Goal: Contribute content: Contribute content

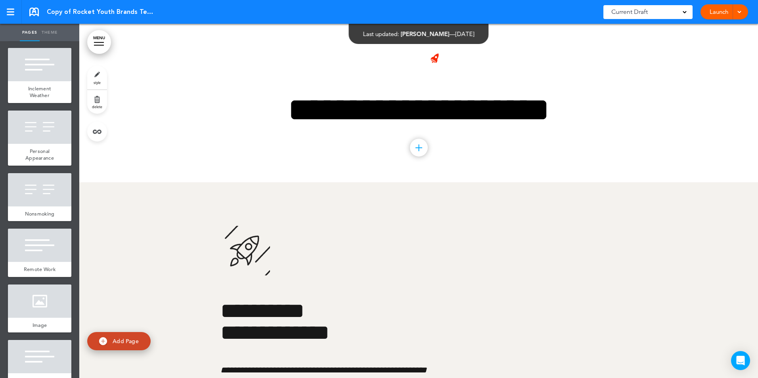
scroll to position [1546, 0]
click at [39, 143] on div at bounding box center [39, 126] width 63 height 33
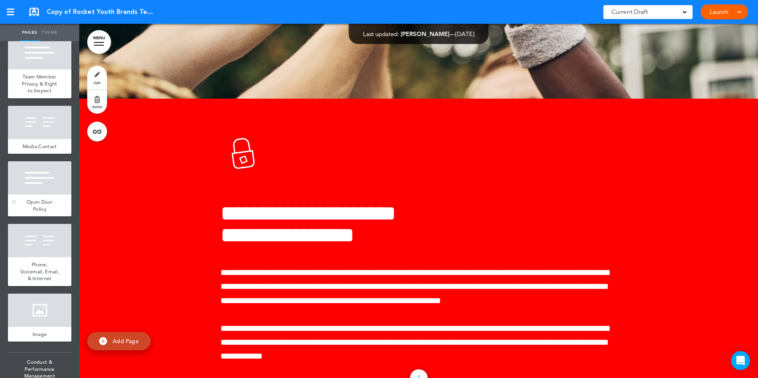
scroll to position [1863, 0]
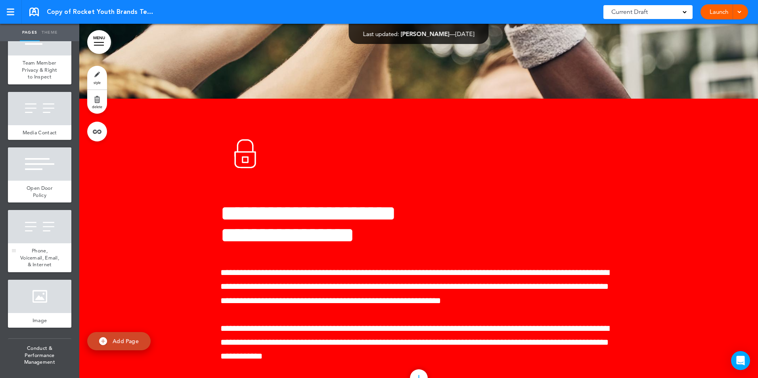
click at [35, 268] on span "Phone, Voicemail, Email, & Internet" at bounding box center [39, 257] width 39 height 21
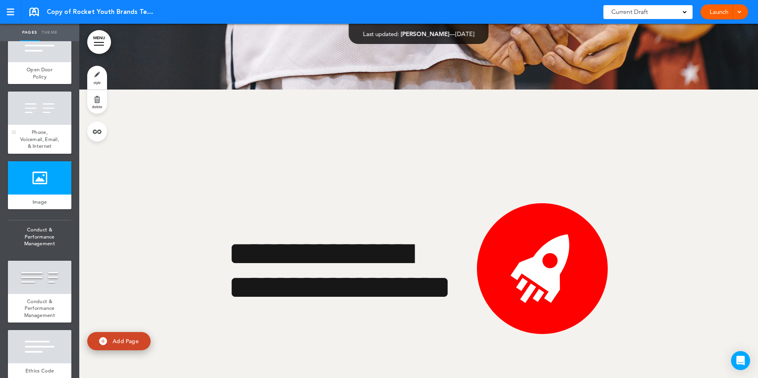
scroll to position [2021, 0]
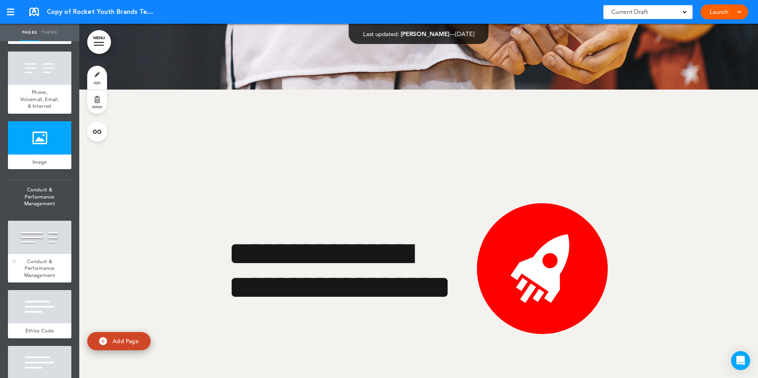
click at [34, 283] on div "Conduct & Performance Management" at bounding box center [39, 268] width 63 height 29
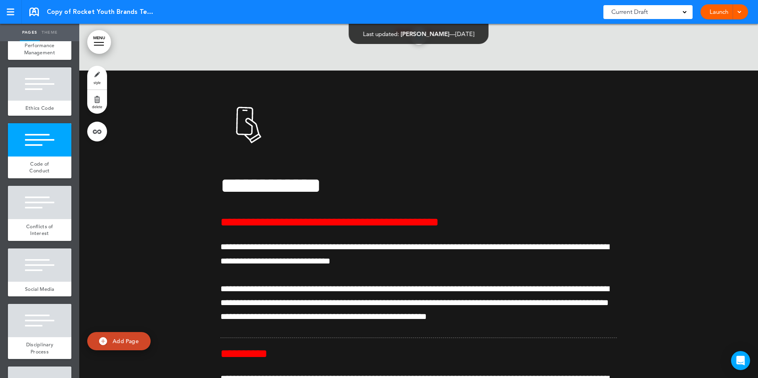
scroll to position [2338, 0]
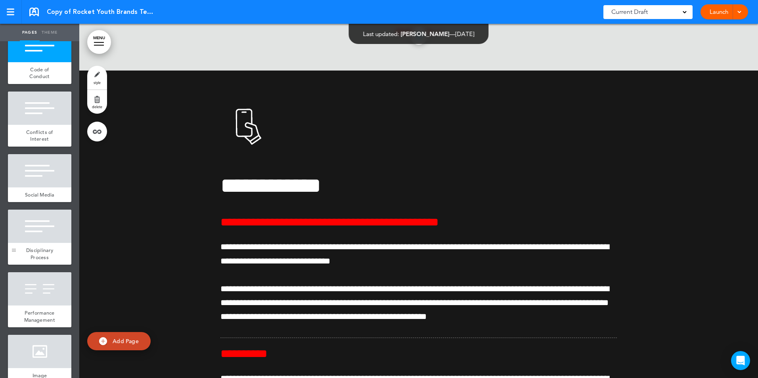
click at [19, 265] on div at bounding box center [14, 237] width 12 height 55
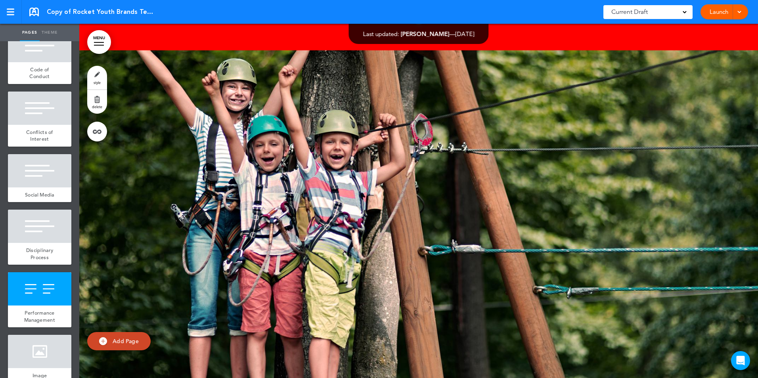
scroll to position [26322, 0]
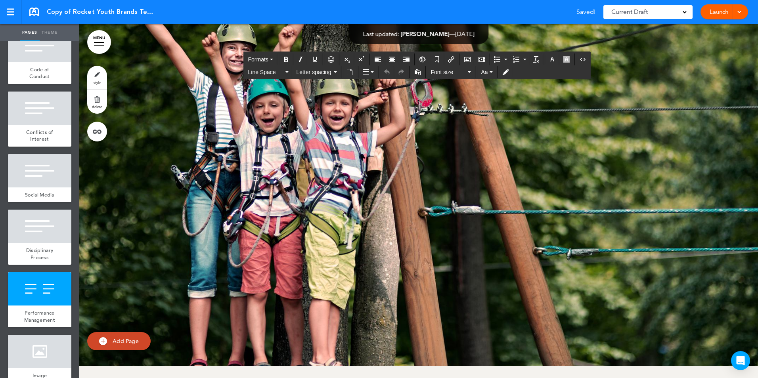
scroll to position [26362, 0]
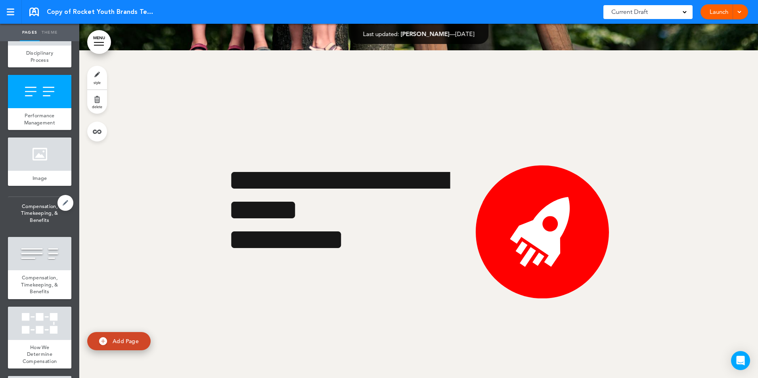
scroll to position [2537, 0]
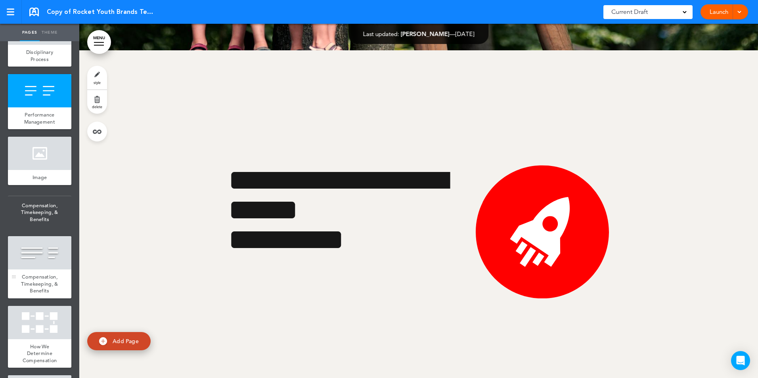
click at [36, 270] on div at bounding box center [39, 252] width 63 height 33
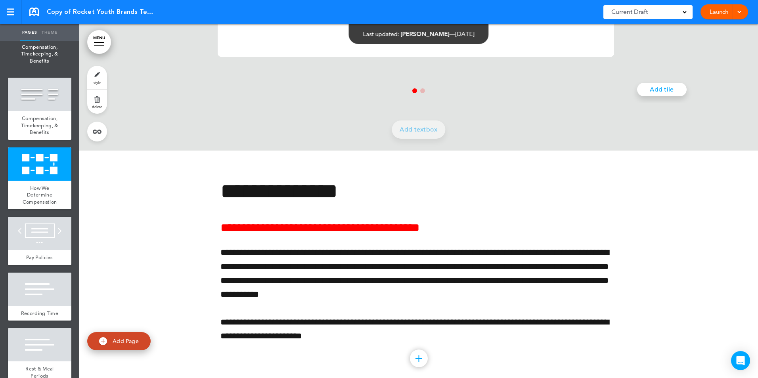
scroll to position [2814, 0]
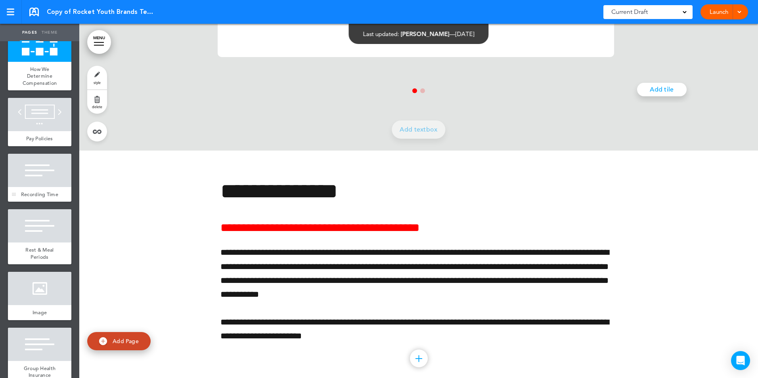
click at [34, 187] on div at bounding box center [39, 170] width 63 height 33
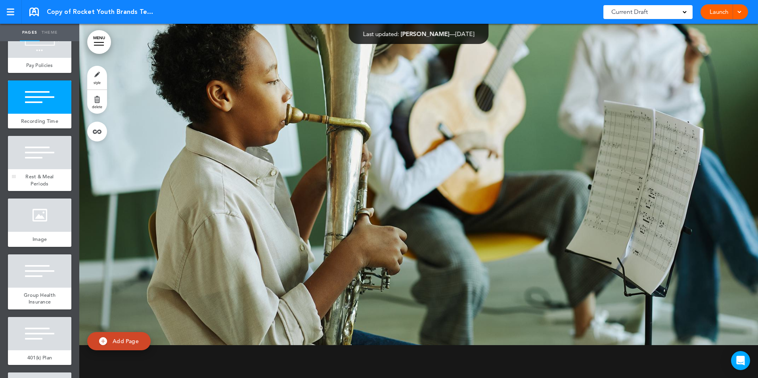
scroll to position [2893, 0]
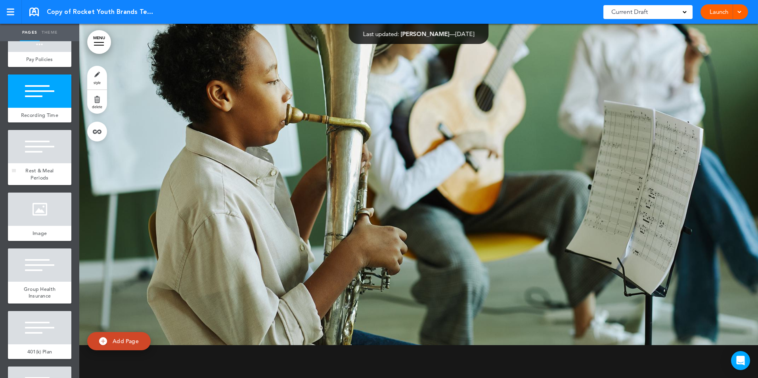
click at [40, 163] on div at bounding box center [39, 146] width 63 height 33
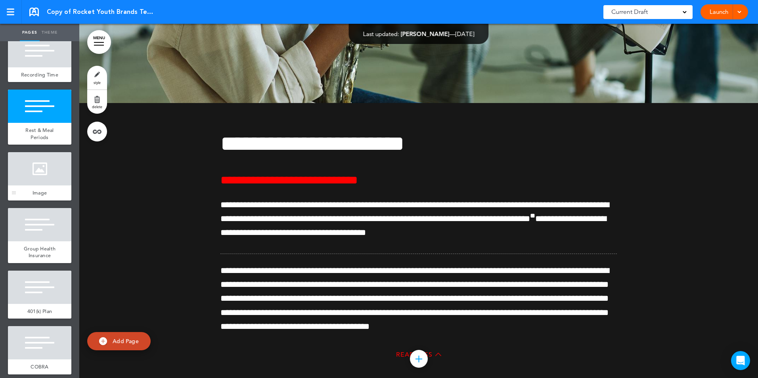
scroll to position [2973, 0]
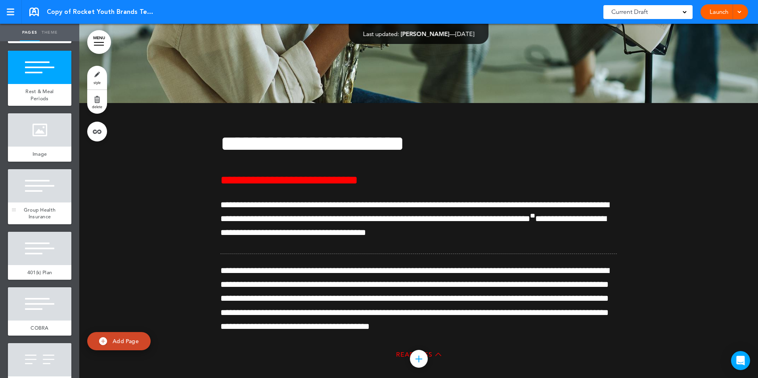
click at [34, 220] on span "Group Health Insurance" at bounding box center [40, 213] width 32 height 14
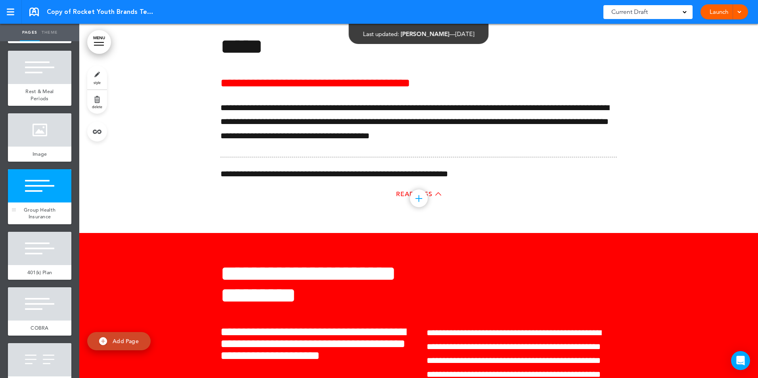
scroll to position [29184, 0]
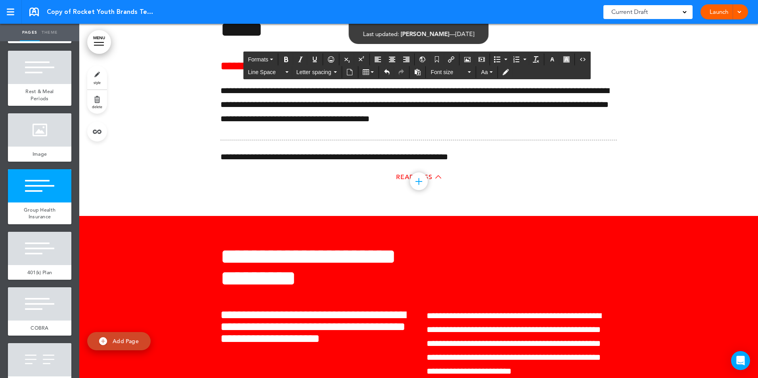
scroll to position [29185, 0]
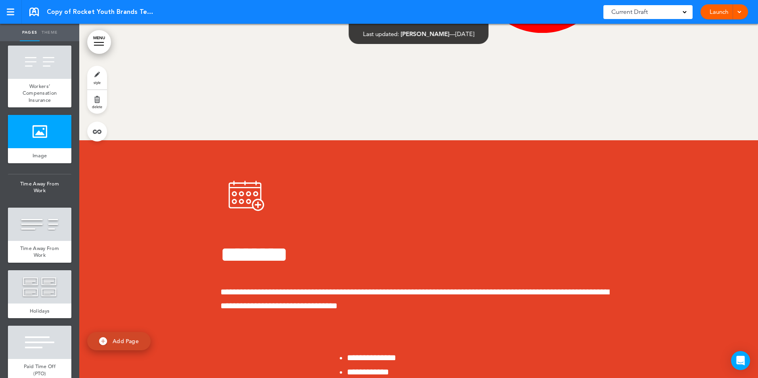
scroll to position [3329, 0]
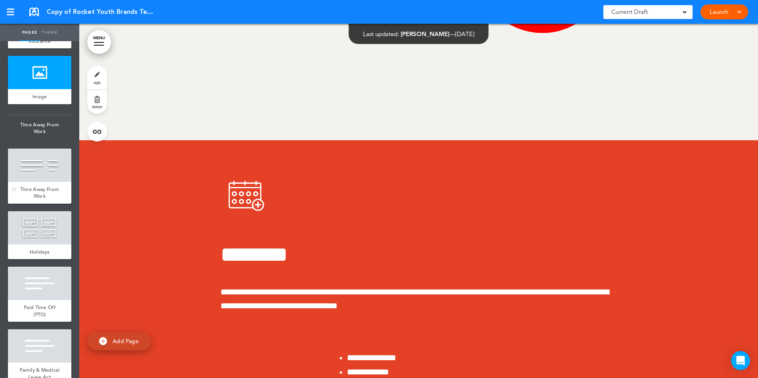
click at [45, 182] on div at bounding box center [39, 165] width 63 height 33
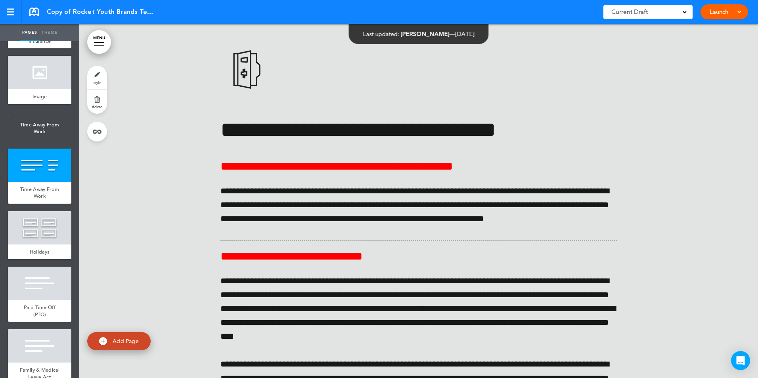
scroll to position [31134, 0]
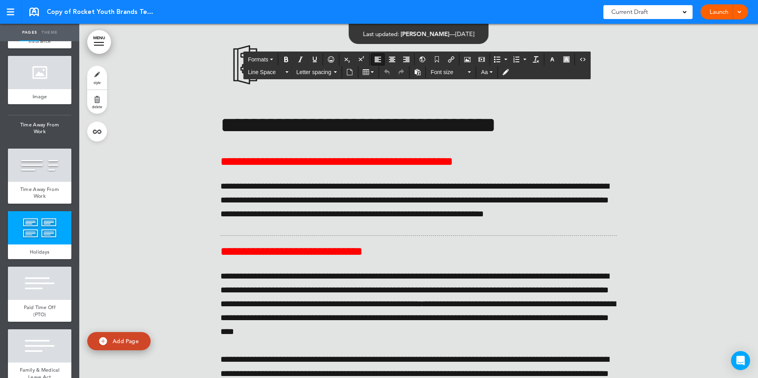
drag, startPoint x: 220, startPoint y: 146, endPoint x: 431, endPoint y: 149, distance: 211.7
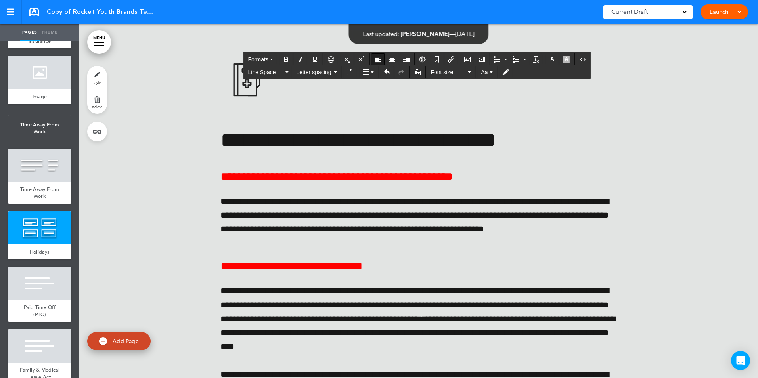
scroll to position [31015, 0]
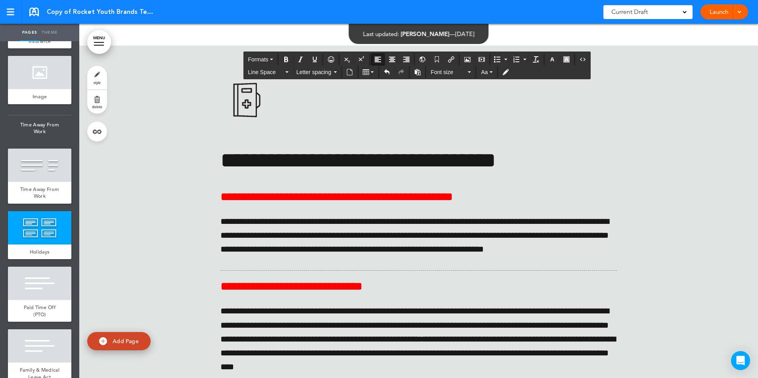
scroll to position [31095, 0]
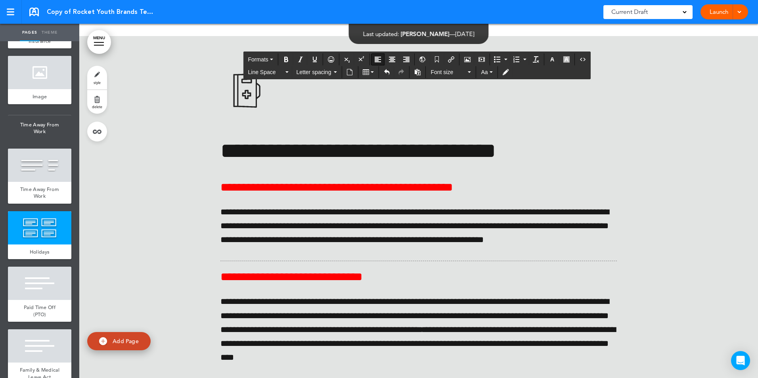
drag, startPoint x: 220, startPoint y: 171, endPoint x: 275, endPoint y: 182, distance: 56.7
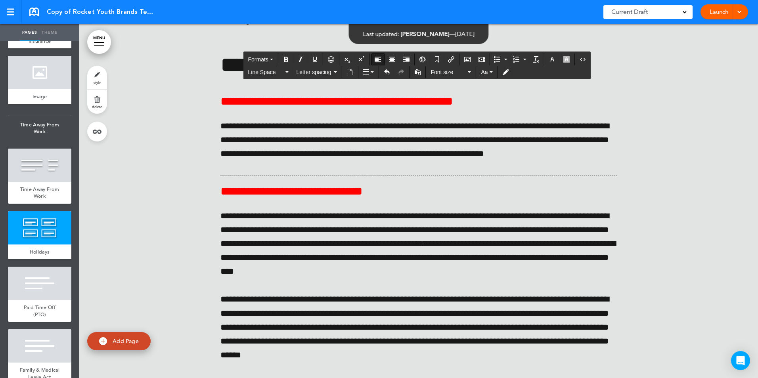
scroll to position [31213, 0]
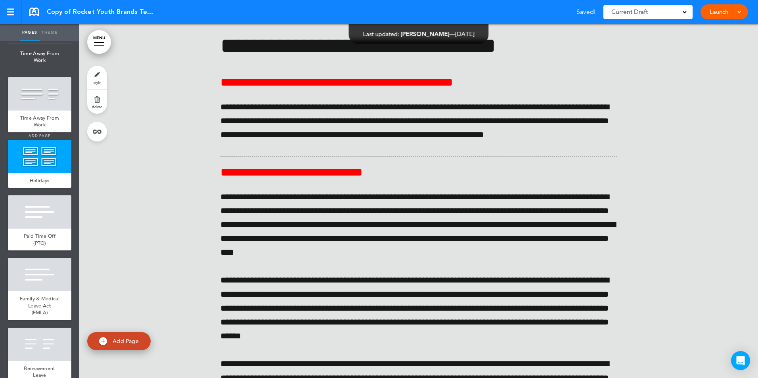
scroll to position [3408, 0]
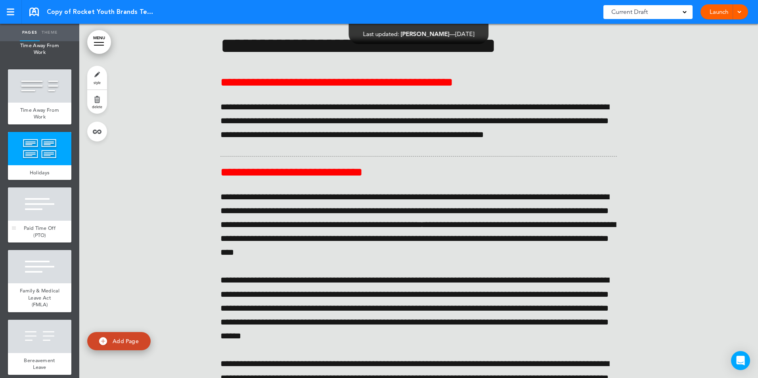
click at [32, 221] on div at bounding box center [39, 203] width 63 height 33
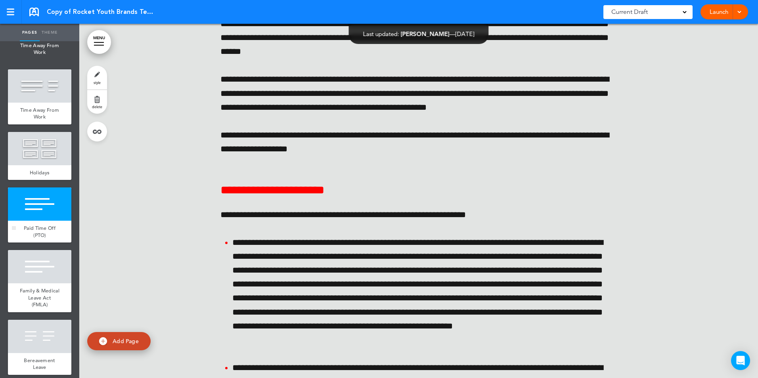
scroll to position [31509, 0]
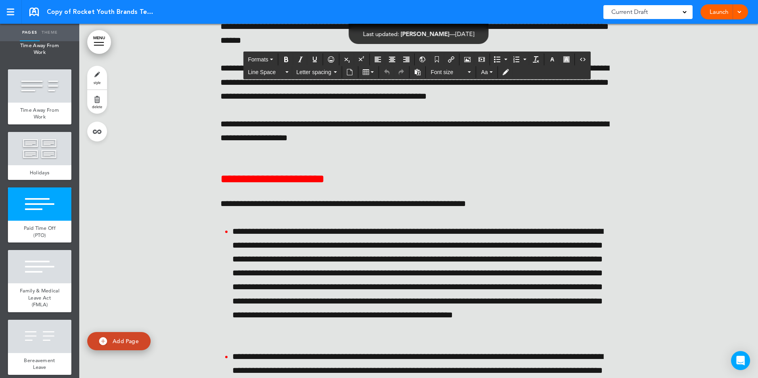
drag, startPoint x: 549, startPoint y: 189, endPoint x: 601, endPoint y: 201, distance: 53.6
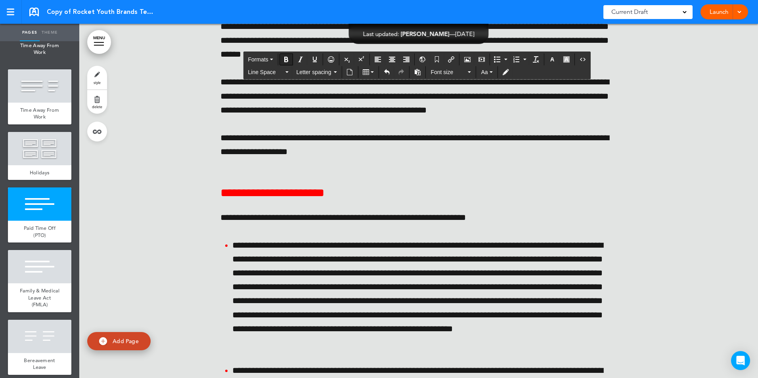
click at [288, 55] on button "Bold" at bounding box center [286, 59] width 13 height 11
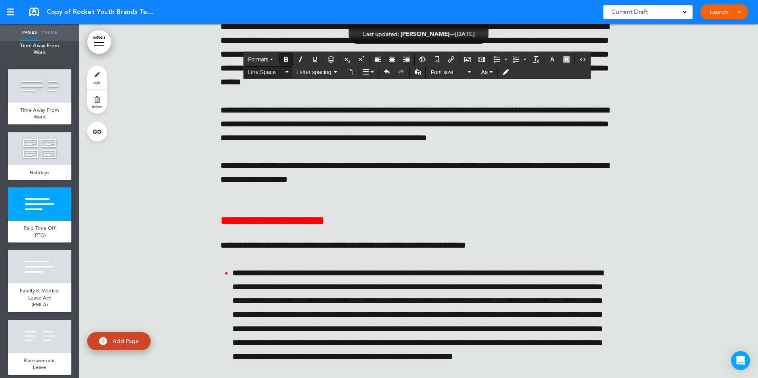
click at [267, 69] on span "Line Space" at bounding box center [266, 72] width 36 height 8
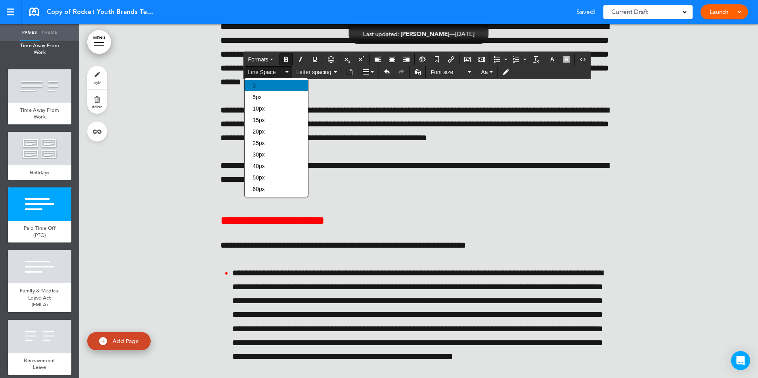
click at [266, 85] on div "0" at bounding box center [276, 85] width 63 height 11
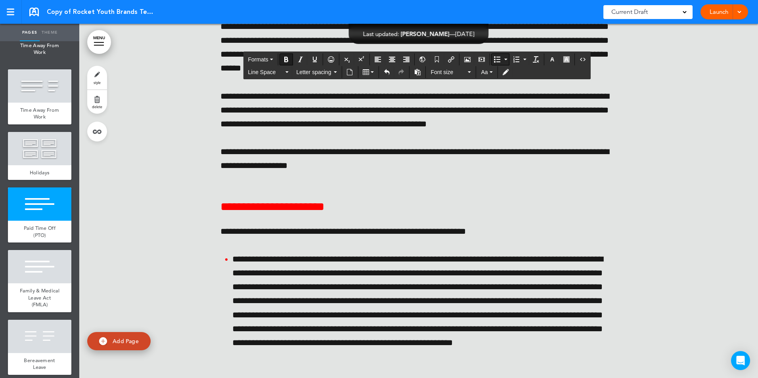
click at [500, 57] on button "Bullet list" at bounding box center [496, 59] width 11 height 11
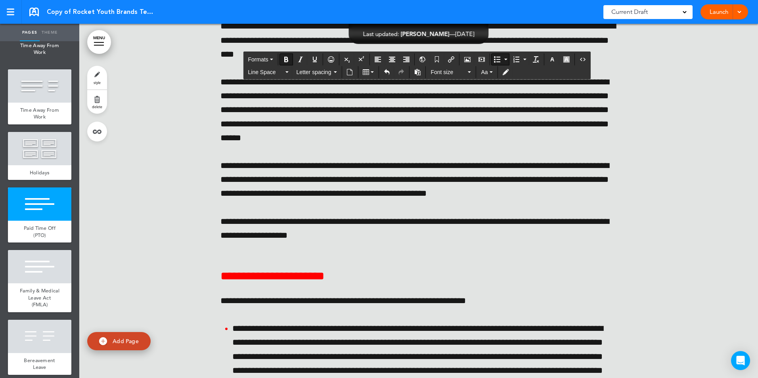
drag, startPoint x: 231, startPoint y: 247, endPoint x: 572, endPoint y: 298, distance: 344.6
click at [276, 71] on span "Line Space" at bounding box center [266, 72] width 36 height 8
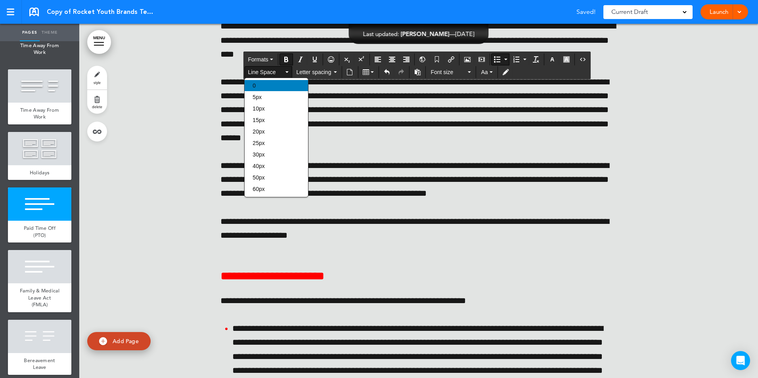
click at [265, 82] on div "0" at bounding box center [276, 85] width 63 height 11
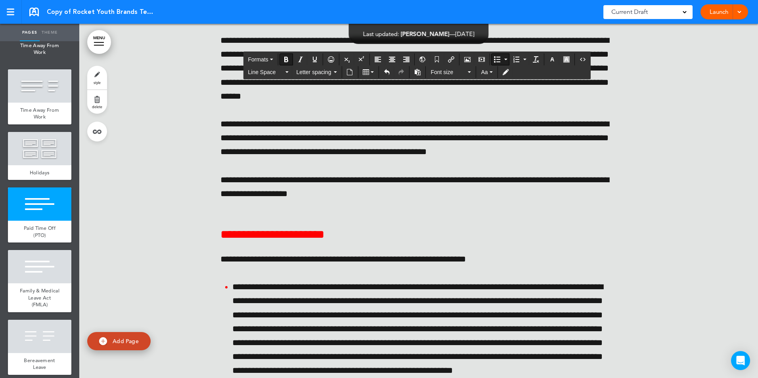
click at [287, 54] on button "Bold" at bounding box center [286, 59] width 13 height 11
drag, startPoint x: 220, startPoint y: 220, endPoint x: 400, endPoint y: 224, distance: 180.4
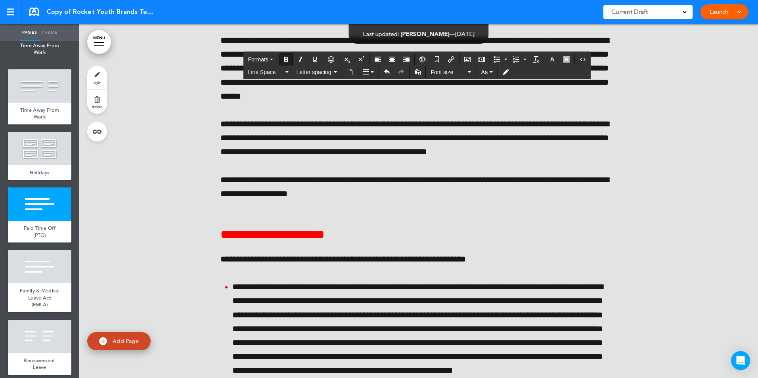
click at [283, 71] on span "Line Space" at bounding box center [266, 72] width 36 height 8
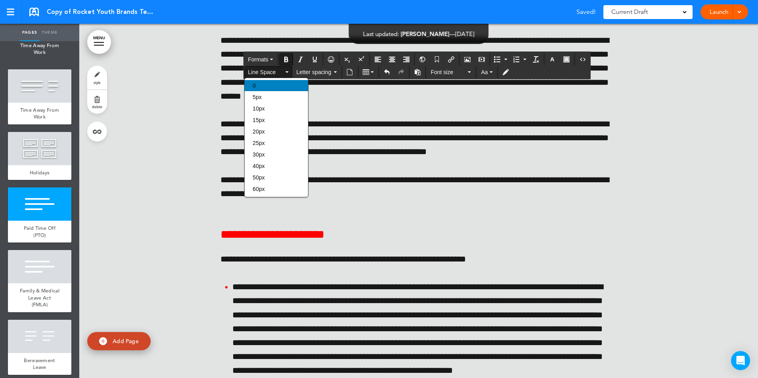
click at [268, 83] on div "0" at bounding box center [276, 85] width 63 height 11
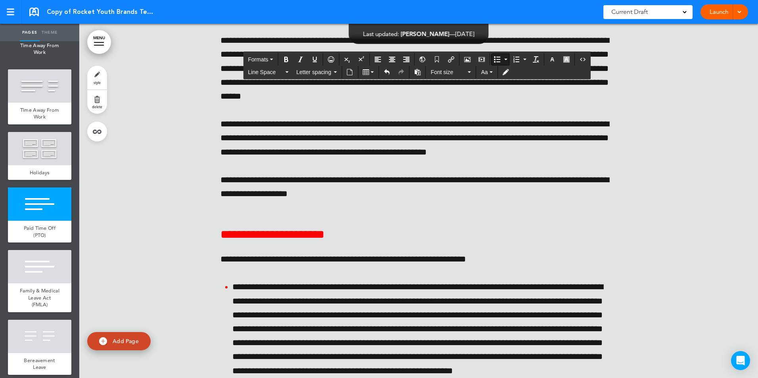
click at [502, 55] on button "Bullet list" at bounding box center [496, 59] width 11 height 11
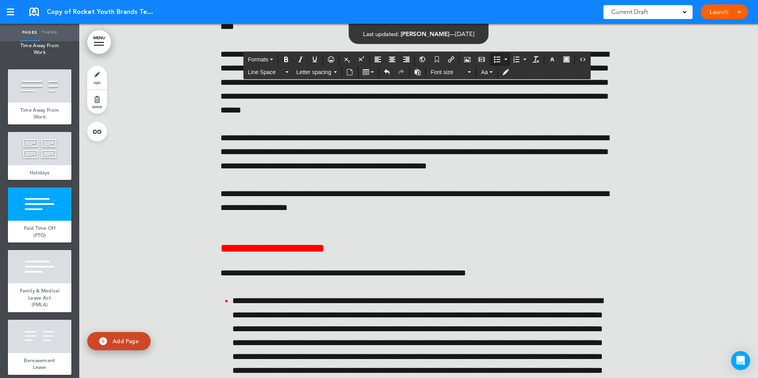
click at [503, 57] on button "Bullet list" at bounding box center [506, 59] width 6 height 11
click at [285, 58] on icon "Bold" at bounding box center [286, 59] width 6 height 6
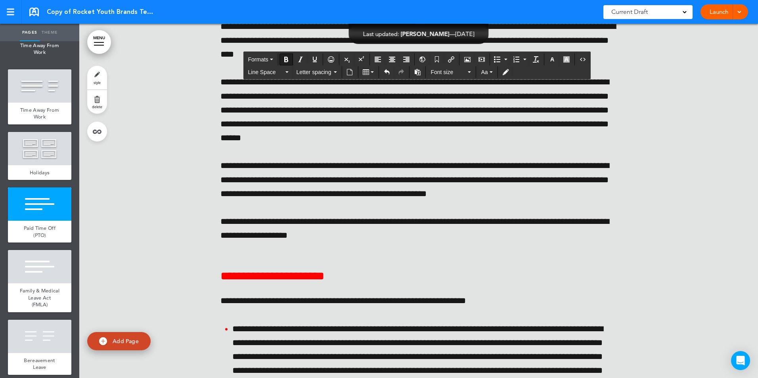
click at [278, 68] on span "Line Space" at bounding box center [266, 72] width 36 height 8
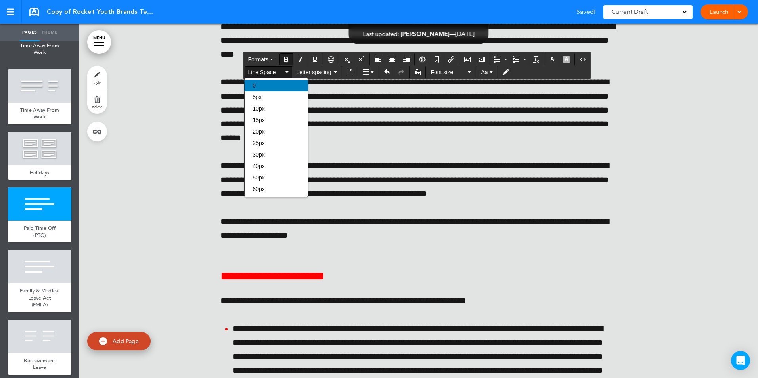
click at [266, 84] on div "0" at bounding box center [276, 85] width 63 height 11
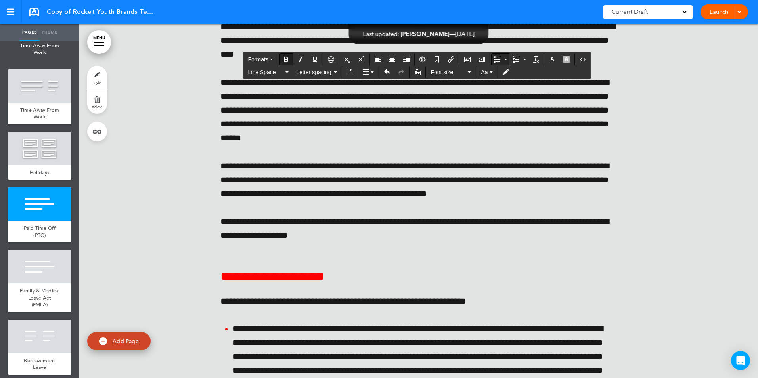
click at [495, 57] on icon "Bullet list" at bounding box center [497, 59] width 6 height 6
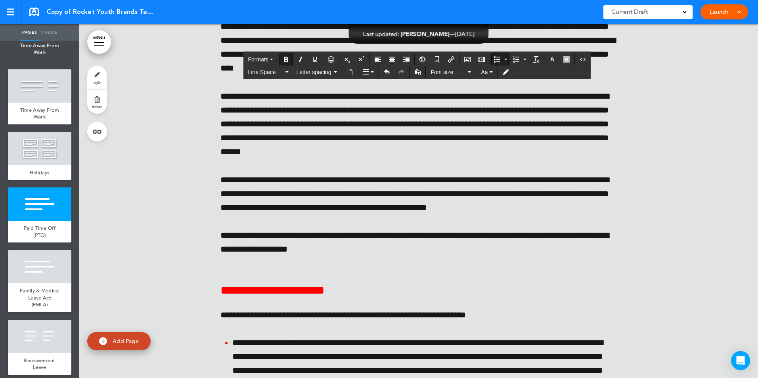
click at [283, 60] on icon "Bold" at bounding box center [286, 59] width 6 height 6
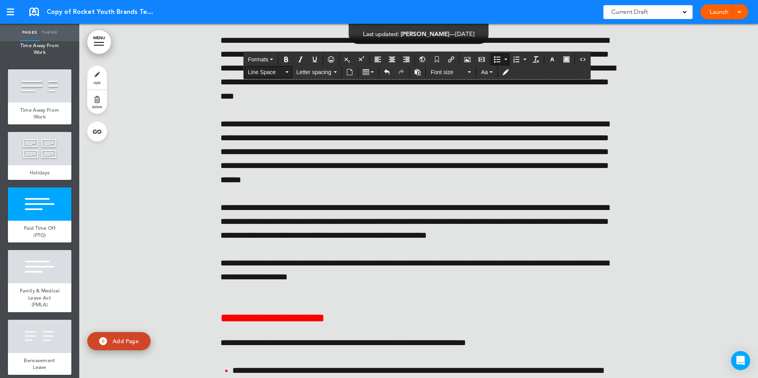
click at [286, 72] on icon "button" at bounding box center [286, 72] width 3 height 2
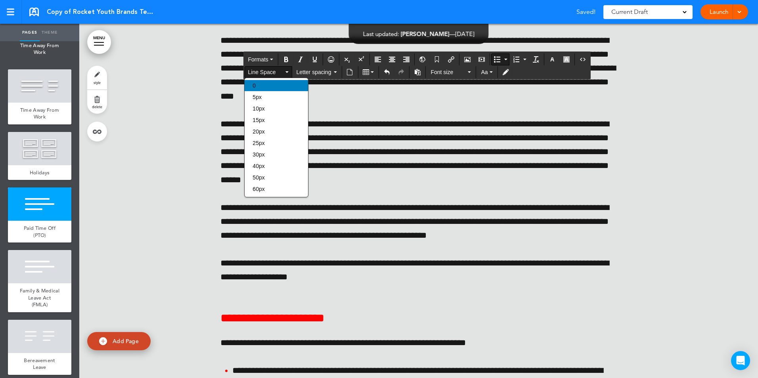
click at [265, 82] on div "0" at bounding box center [276, 85] width 63 height 11
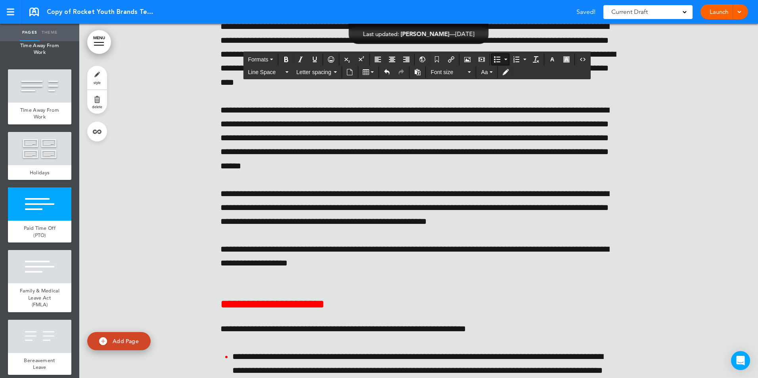
click at [271, 72] on span "Line Space" at bounding box center [266, 72] width 36 height 8
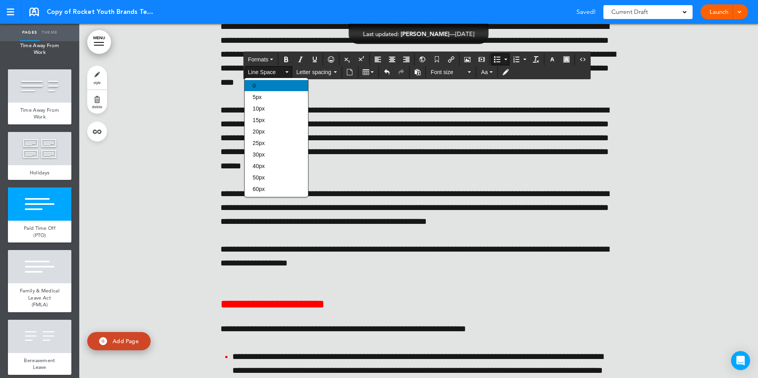
click at [261, 83] on div "0" at bounding box center [276, 85] width 63 height 11
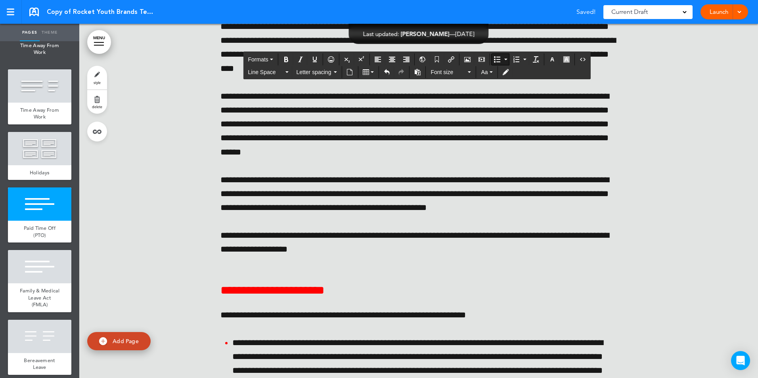
click at [270, 70] on span "Line Space" at bounding box center [266, 72] width 36 height 8
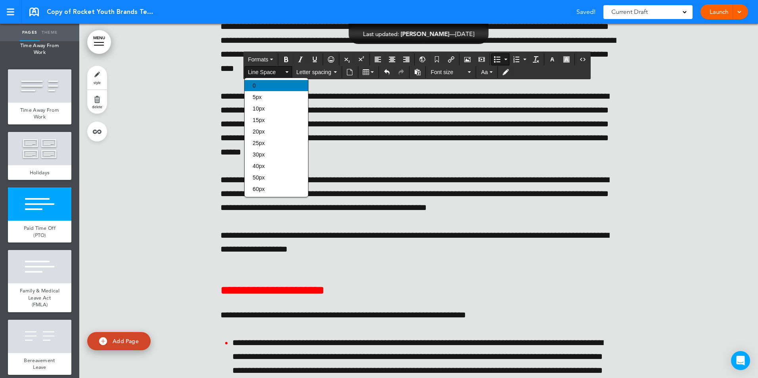
click at [267, 82] on div "0" at bounding box center [276, 85] width 63 height 11
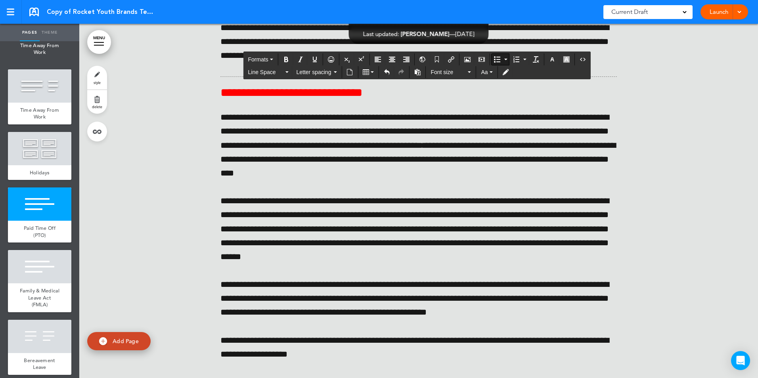
scroll to position [31430, 0]
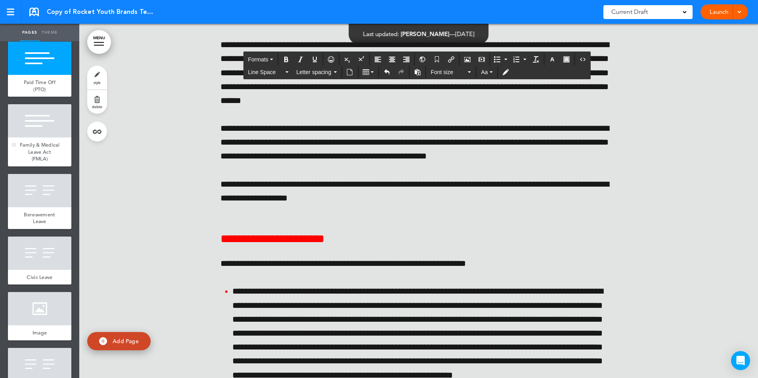
scroll to position [3567, 0]
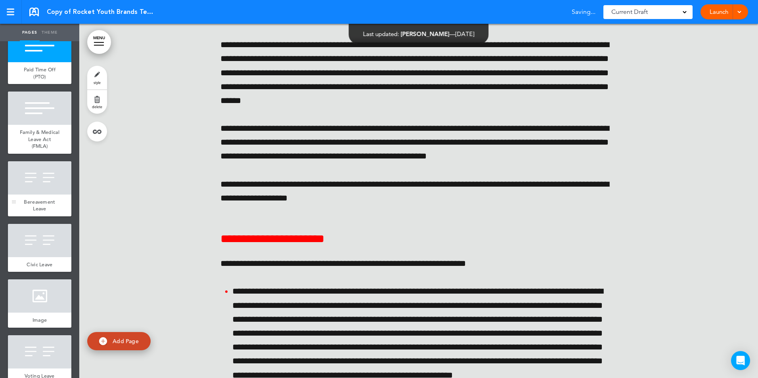
click at [39, 195] on div at bounding box center [39, 177] width 63 height 33
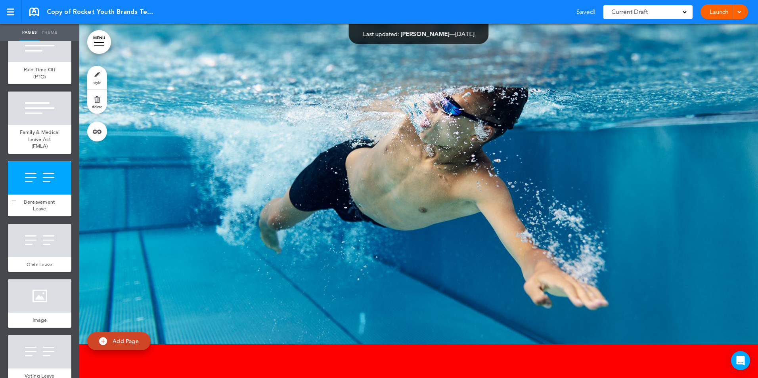
scroll to position [35168, 0]
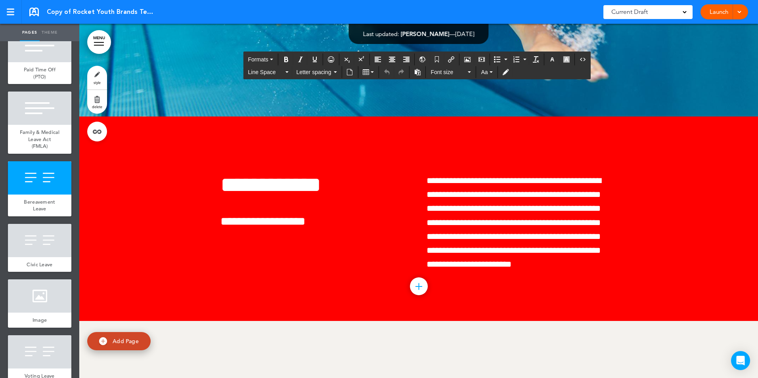
drag, startPoint x: 443, startPoint y: 88, endPoint x: 478, endPoint y: 90, distance: 34.5
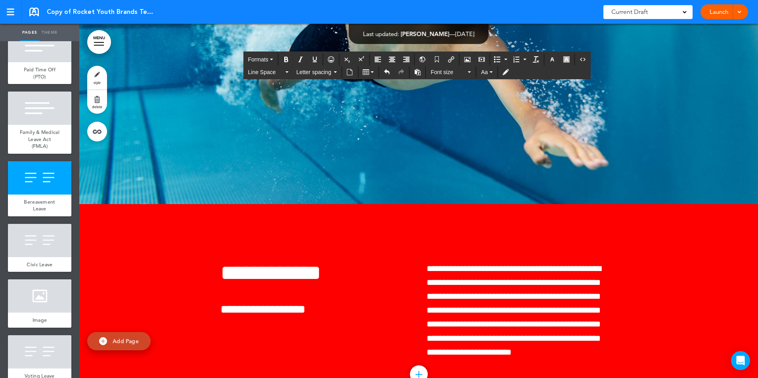
drag, startPoint x: 453, startPoint y: 201, endPoint x: 572, endPoint y: 222, distance: 120.8
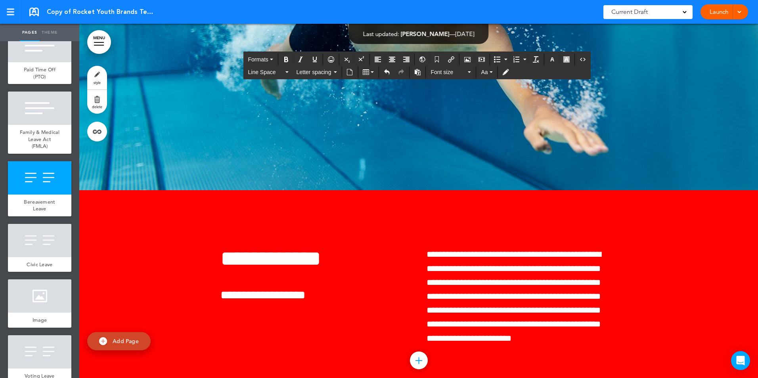
drag, startPoint x: 503, startPoint y: 128, endPoint x: 516, endPoint y: 132, distance: 13.5
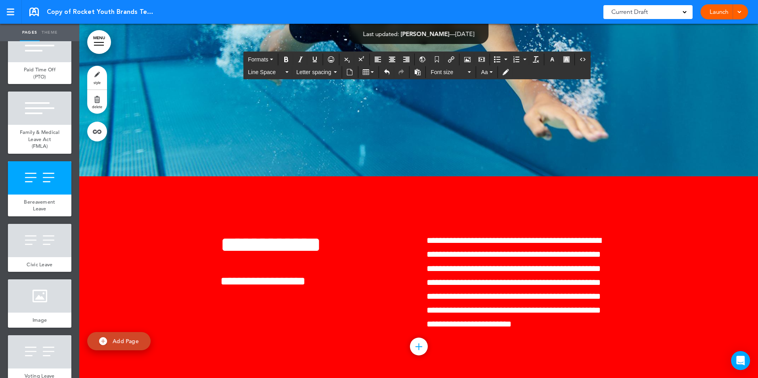
drag, startPoint x: 461, startPoint y: 158, endPoint x: 592, endPoint y: 162, distance: 131.3
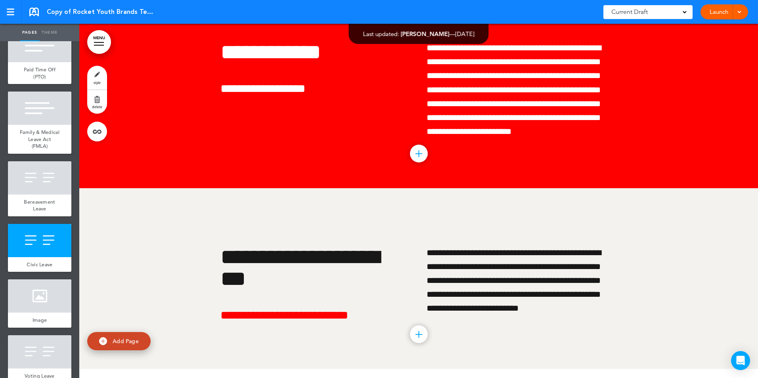
scroll to position [35366, 0]
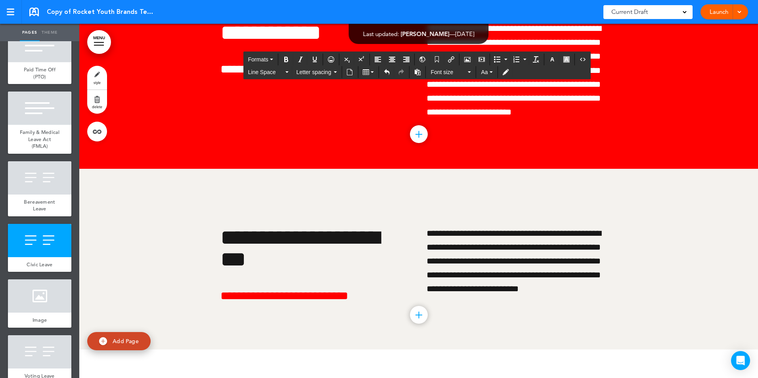
drag, startPoint x: 424, startPoint y: 177, endPoint x: 586, endPoint y: 210, distance: 165.1
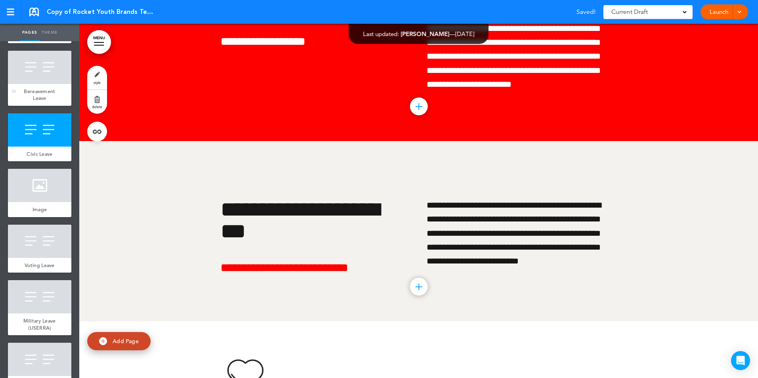
scroll to position [3686, 0]
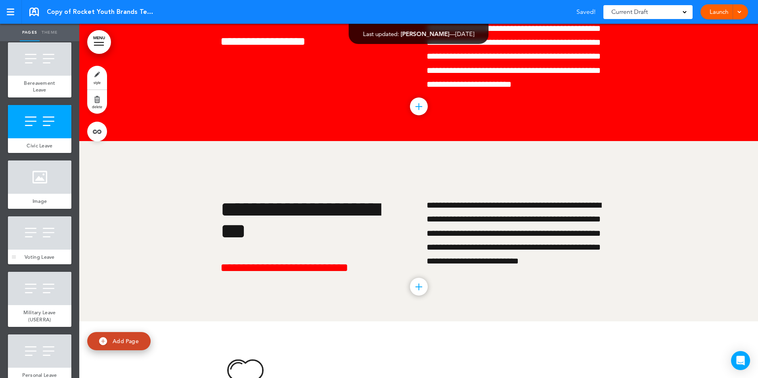
click at [38, 260] on span "Voting Leave" at bounding box center [40, 257] width 30 height 7
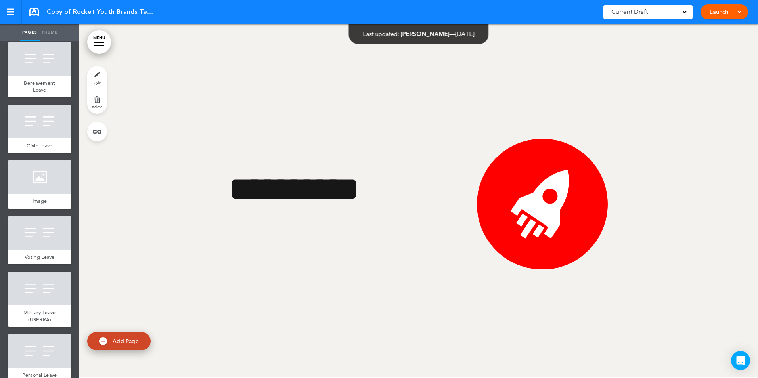
scroll to position [37438, 0]
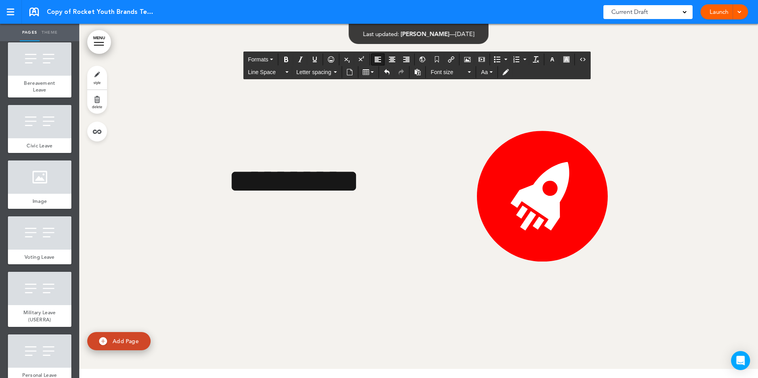
drag, startPoint x: 504, startPoint y: 162, endPoint x: 515, endPoint y: 162, distance: 11.5
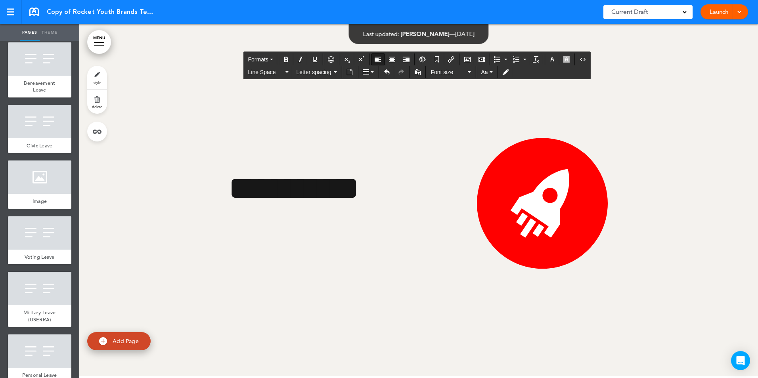
scroll to position [37430, 0]
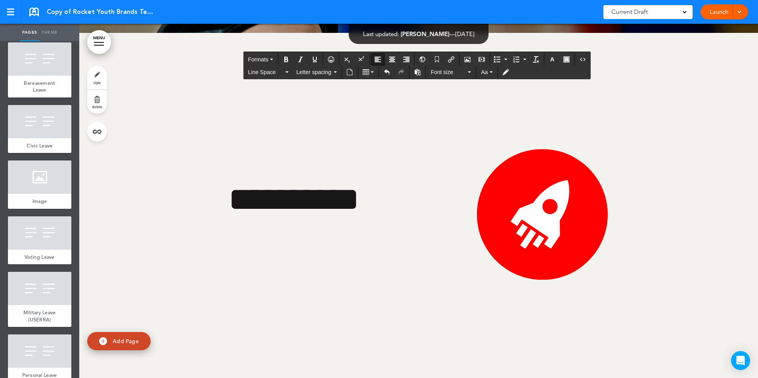
scroll to position [37419, 0]
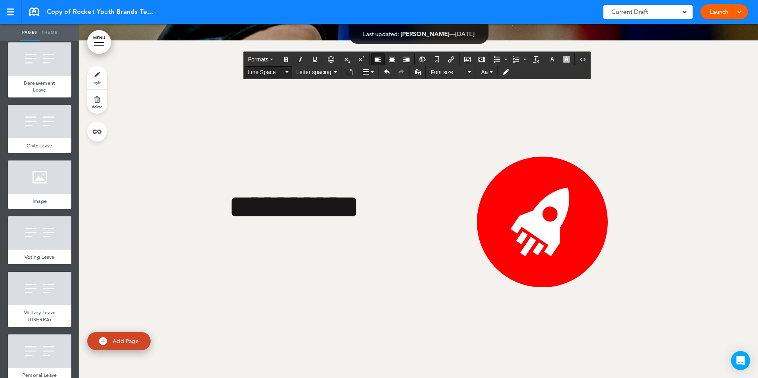
click at [271, 74] on span "Line Space" at bounding box center [266, 72] width 36 height 8
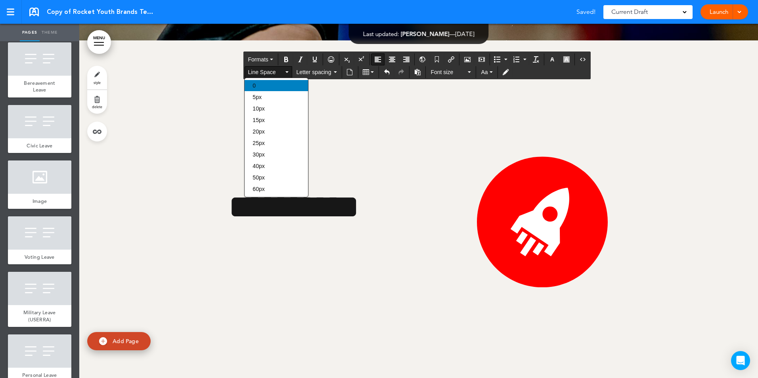
click at [267, 82] on div "0" at bounding box center [276, 85] width 63 height 11
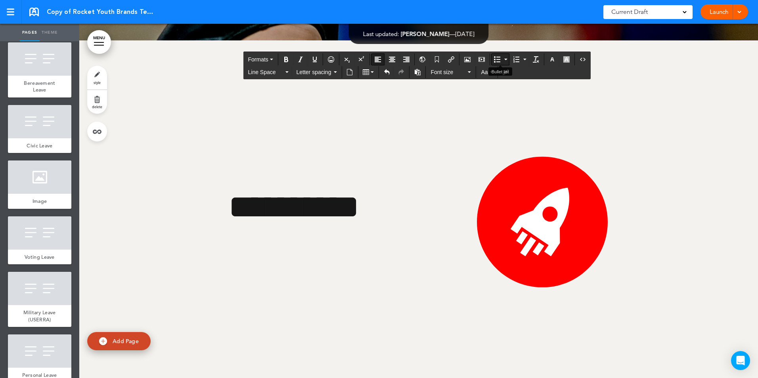
click at [495, 58] on icon "Bullet list" at bounding box center [497, 59] width 6 height 6
click at [270, 71] on span "Line Space" at bounding box center [266, 72] width 36 height 8
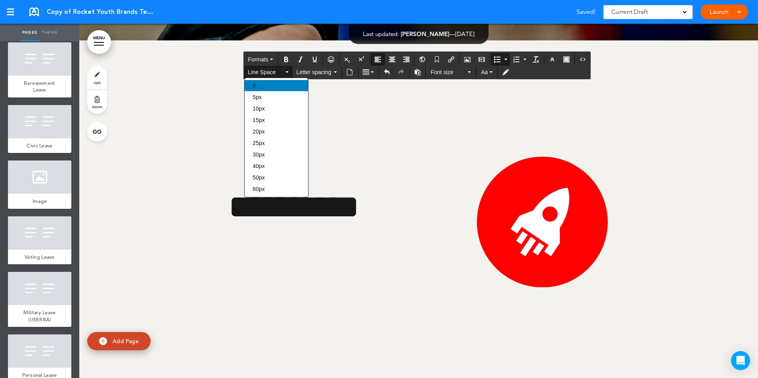
click at [264, 84] on div "0" at bounding box center [276, 85] width 63 height 11
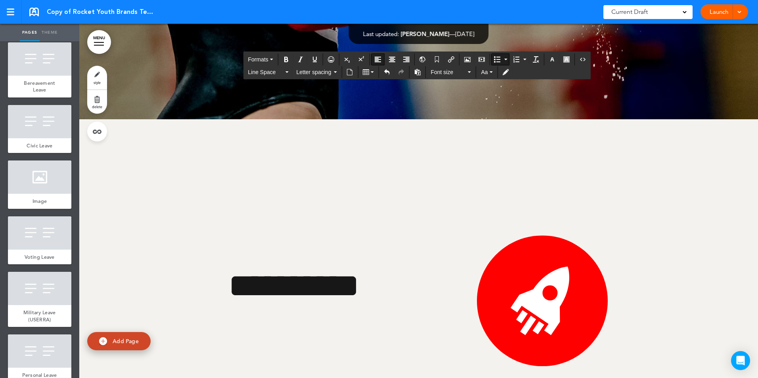
scroll to position [37339, 0]
click at [386, 72] on icon "Undo" at bounding box center [387, 72] width 6 height 6
click at [287, 70] on button "Line Space" at bounding box center [268, 72] width 47 height 11
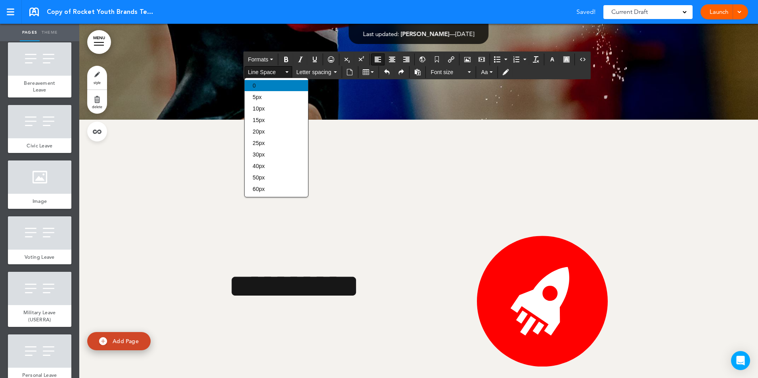
click at [273, 86] on div "0" at bounding box center [276, 85] width 63 height 11
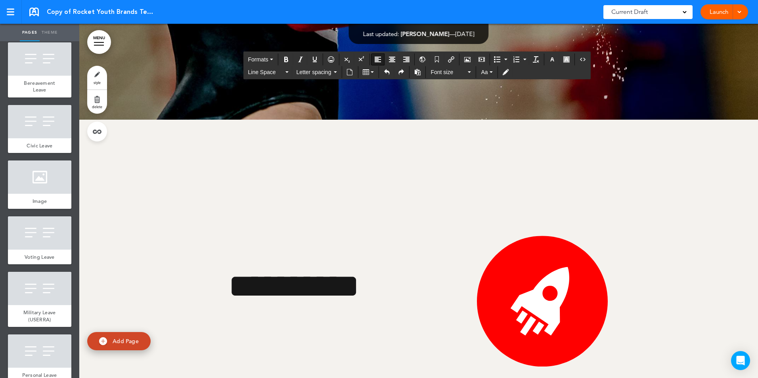
scroll to position [37379, 0]
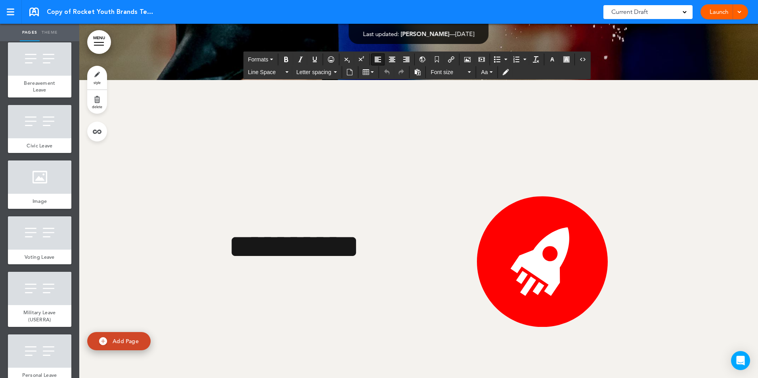
drag, startPoint x: 239, startPoint y: 207, endPoint x: 541, endPoint y: 209, distance: 302.0
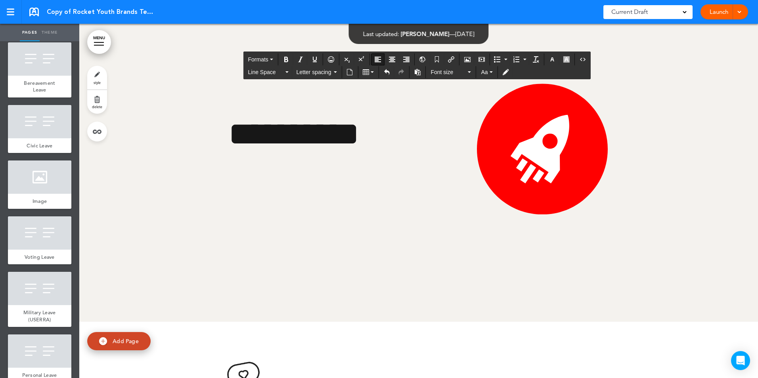
scroll to position [37472, 0]
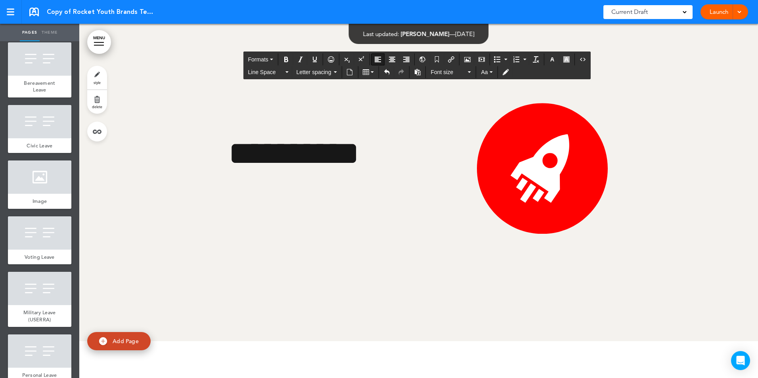
click at [262, 69] on span "Line Space" at bounding box center [266, 72] width 36 height 8
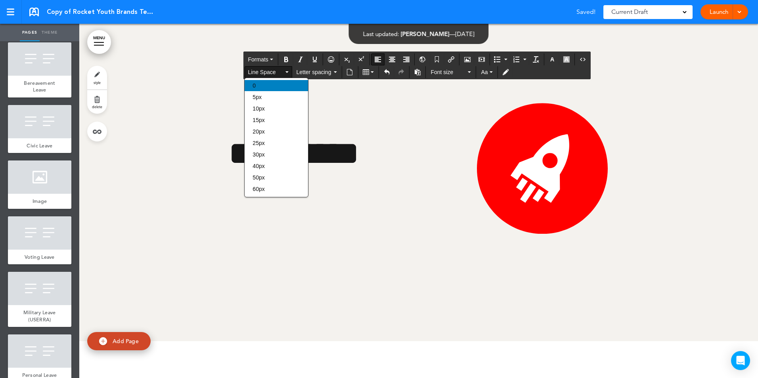
click at [259, 82] on div "0" at bounding box center [276, 85] width 63 height 11
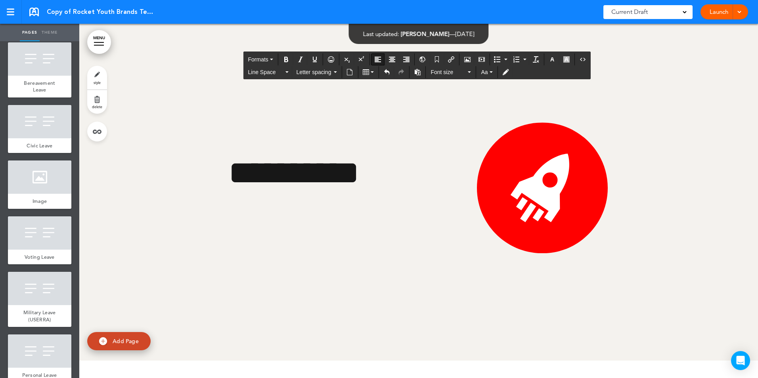
scroll to position [37440, 0]
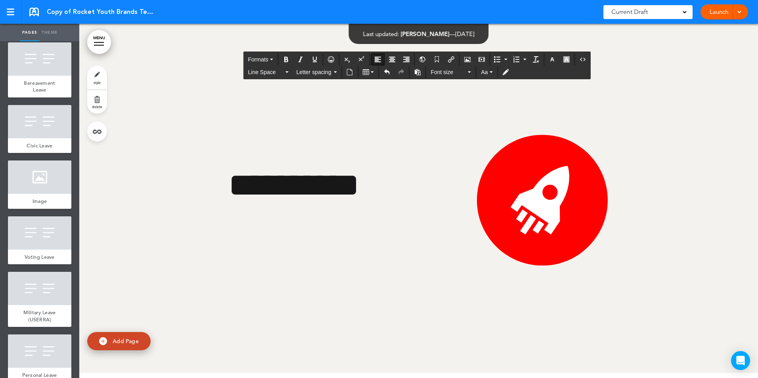
click at [262, 72] on span "Line Space" at bounding box center [266, 72] width 36 height 8
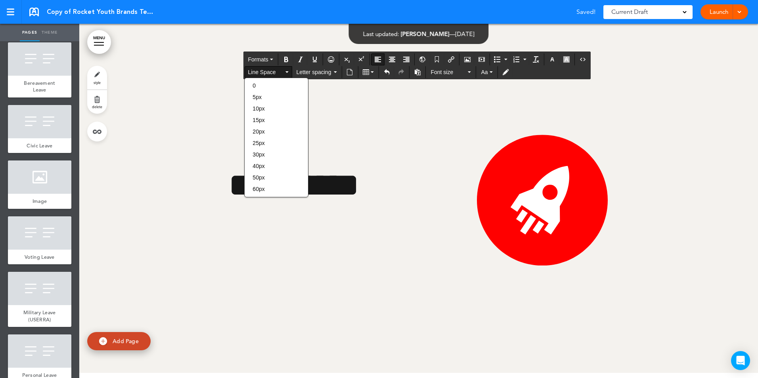
click at [261, 80] on div "0 5px 10px 15px 20px 25px 30px 40px 50px 60px" at bounding box center [276, 138] width 64 height 120
click at [260, 83] on div "0" at bounding box center [276, 85] width 63 height 11
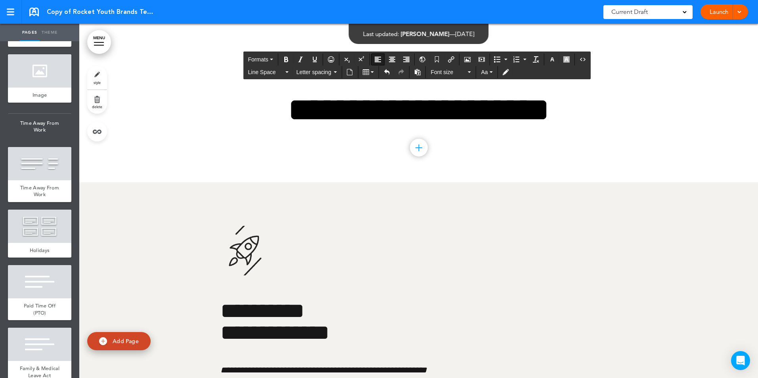
scroll to position [3329, 0]
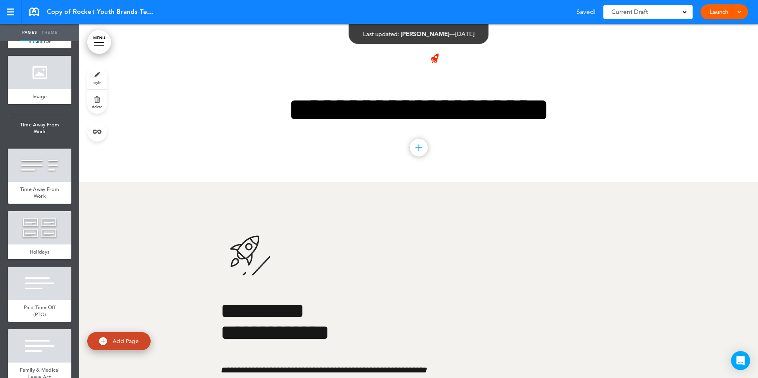
click at [102, 42] on link "MENU" at bounding box center [99, 42] width 24 height 24
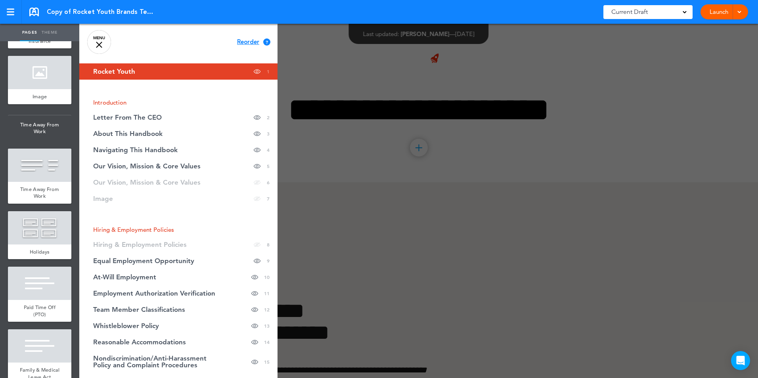
click at [120, 65] on link "Rocket Youth Hide page in table of contents 1" at bounding box center [178, 71] width 198 height 16
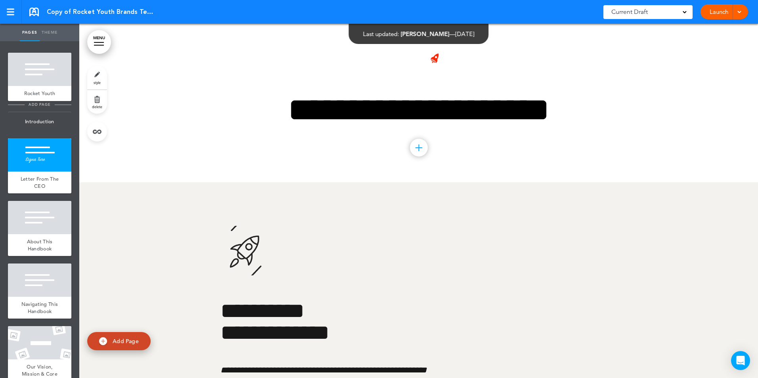
scroll to position [0, 0]
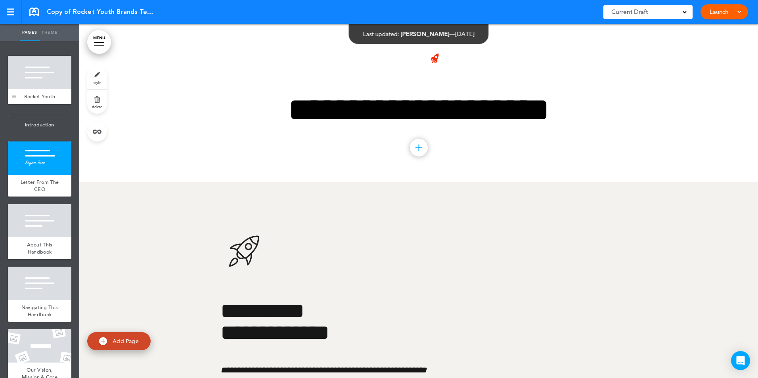
click at [33, 90] on div "Rocket Youth" at bounding box center [39, 96] width 63 height 15
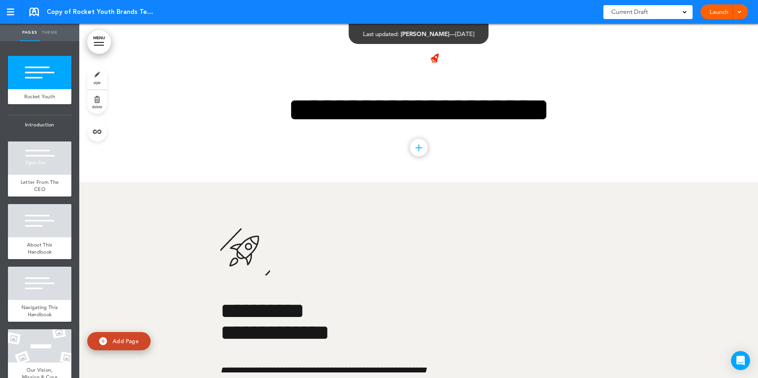
click at [47, 31] on link "Theme" at bounding box center [50, 32] width 20 height 17
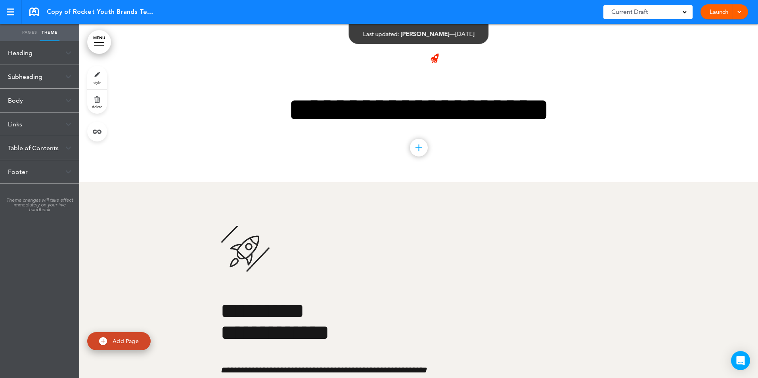
click at [54, 49] on div "Heading" at bounding box center [39, 52] width 79 height 23
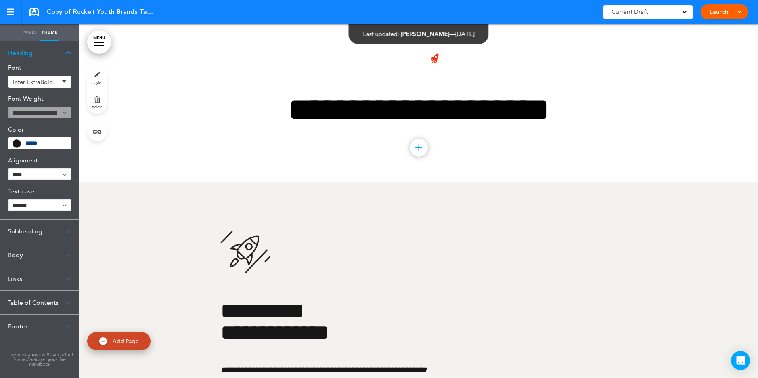
click at [27, 29] on link "Pages" at bounding box center [30, 32] width 20 height 17
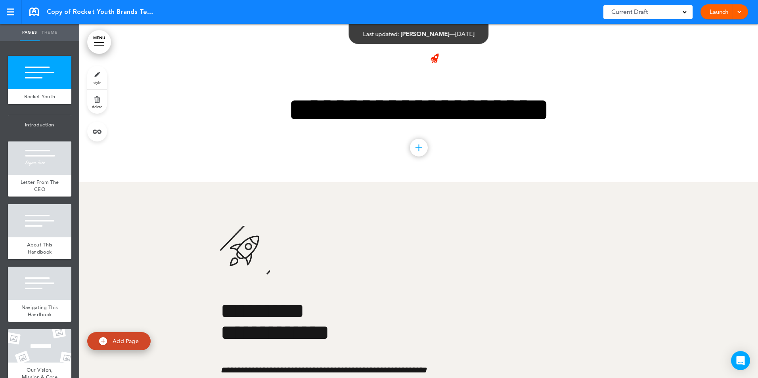
click at [97, 71] on link "style" at bounding box center [97, 78] width 20 height 24
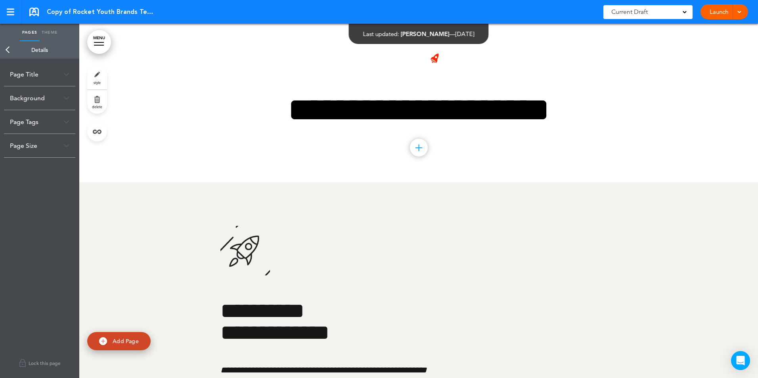
click at [62, 71] on div "Page Title" at bounding box center [39, 74] width 71 height 23
click at [65, 70] on div "Page Title" at bounding box center [39, 74] width 71 height 23
click at [62, 94] on div "Background" at bounding box center [39, 97] width 71 height 23
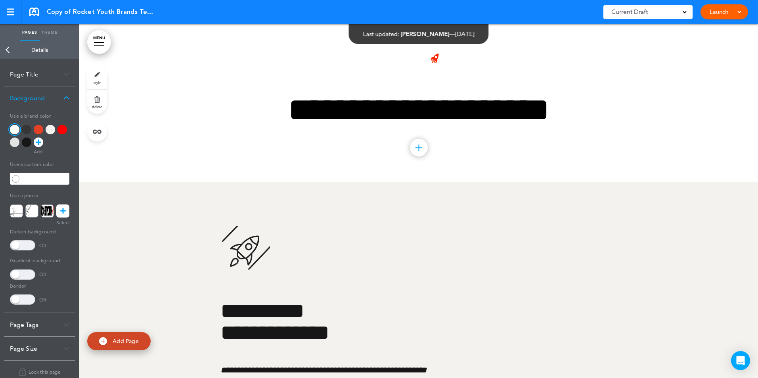
click at [62, 94] on div "Background" at bounding box center [39, 97] width 71 height 23
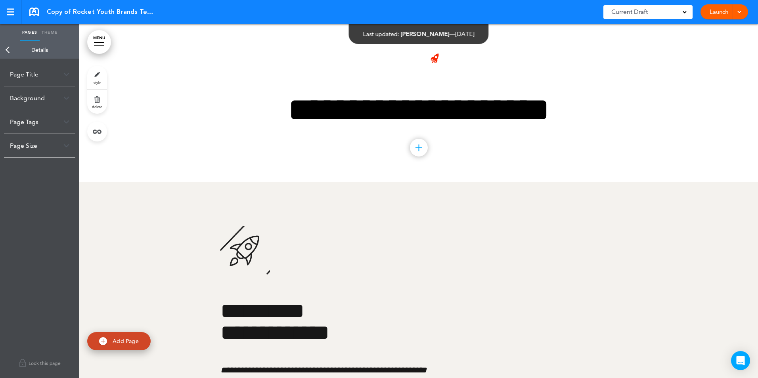
click at [65, 117] on div "Page Tags" at bounding box center [39, 121] width 71 height 23
click at [56, 68] on div "Page Title" at bounding box center [39, 74] width 71 height 23
click at [59, 105] on input "**********" at bounding box center [39, 105] width 59 height 13
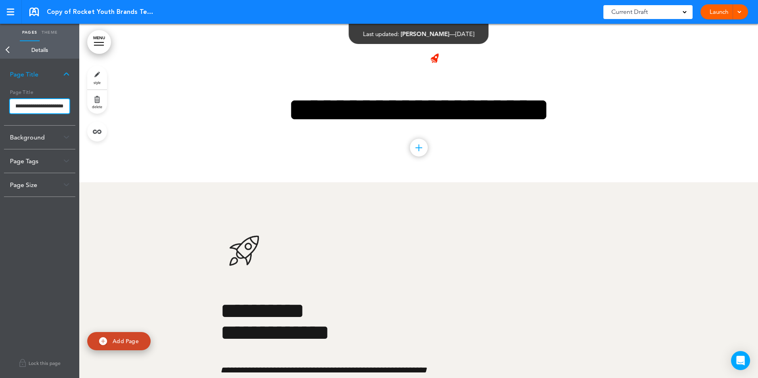
type input "**********"
click at [54, 71] on body "Checking url availability Make this page common so it is available in other han…" at bounding box center [379, 189] width 758 height 378
click at [63, 73] on img at bounding box center [66, 74] width 6 height 4
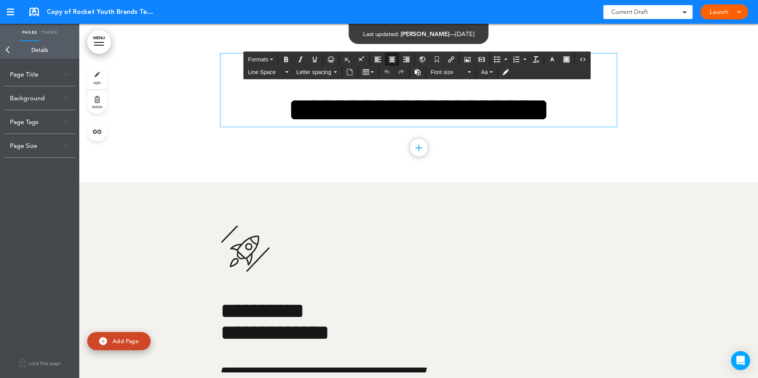
click at [402, 123] on span "**********" at bounding box center [419, 109] width 262 height 33
click at [279, 106] on h1 "**********" at bounding box center [418, 110] width 396 height 34
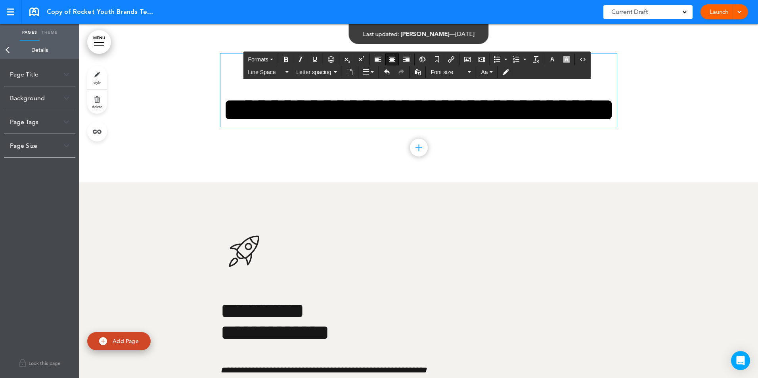
click at [174, 78] on div at bounding box center [418, 103] width 679 height 159
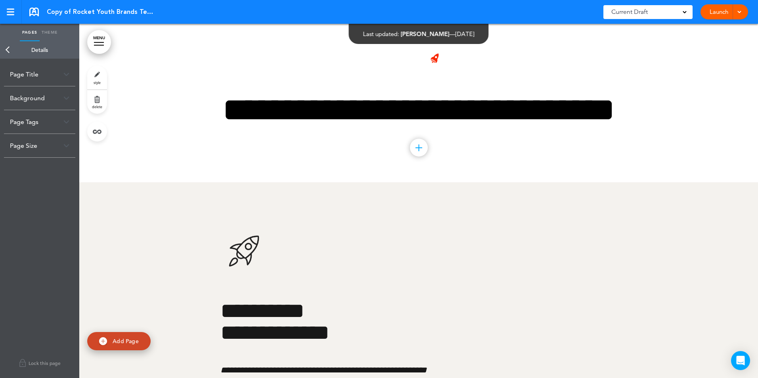
click at [36, 8] on link at bounding box center [34, 12] width 10 height 9
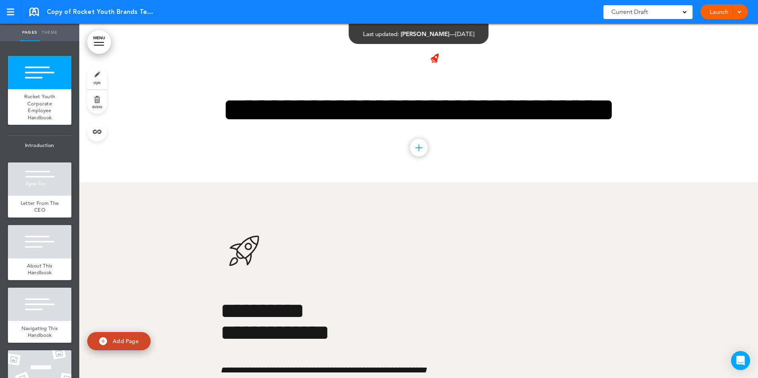
click at [36, 5] on div "Copy of Rocket Youth Brands Team Member Handbook Saved! Current Draft CURRENT D…" at bounding box center [379, 12] width 758 height 24
click at [30, 12] on link at bounding box center [34, 12] width 10 height 9
click at [4, 9] on link at bounding box center [11, 12] width 22 height 24
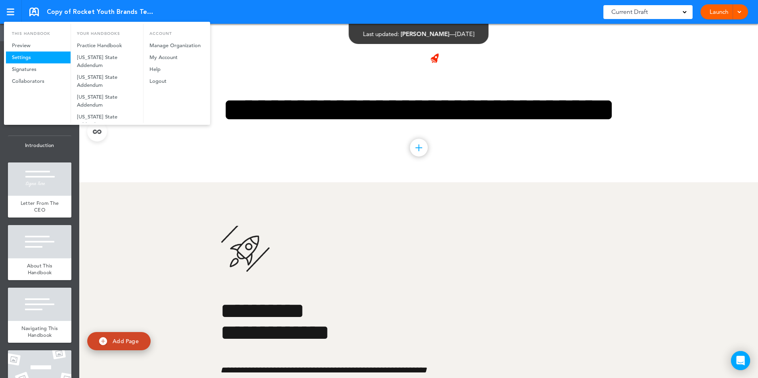
click at [20, 52] on link "Settings" at bounding box center [38, 58] width 65 height 12
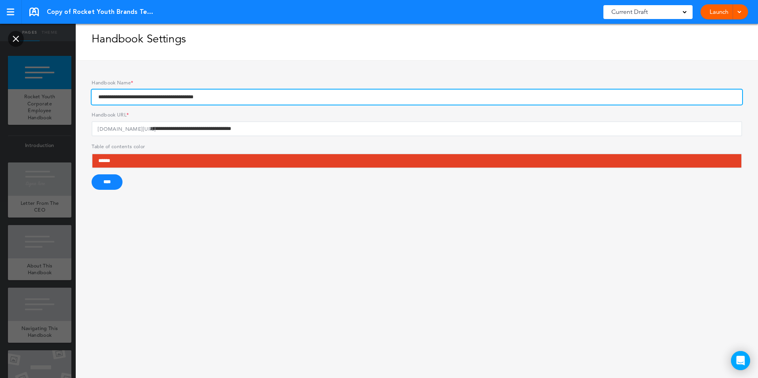
drag, startPoint x: 98, startPoint y: 97, endPoint x: 117, endPoint y: 97, distance: 18.6
click at [117, 97] on input "**********" at bounding box center [417, 97] width 650 height 15
click at [135, 99] on input "**********" at bounding box center [417, 97] width 650 height 15
type input "**********"
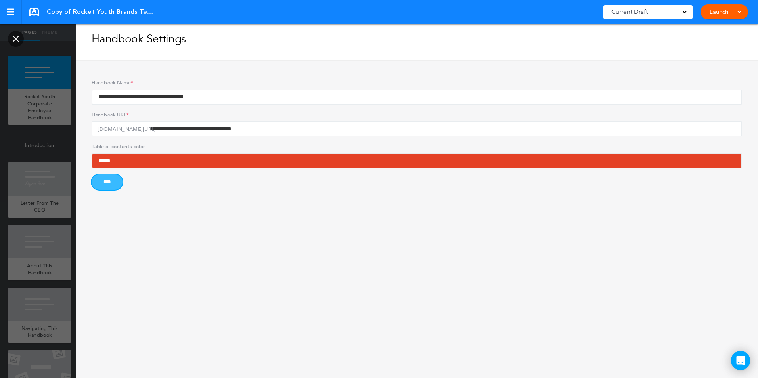
click at [115, 179] on input "****" at bounding box center [107, 181] width 31 height 15
click at [30, 8] on link at bounding box center [34, 12] width 10 height 9
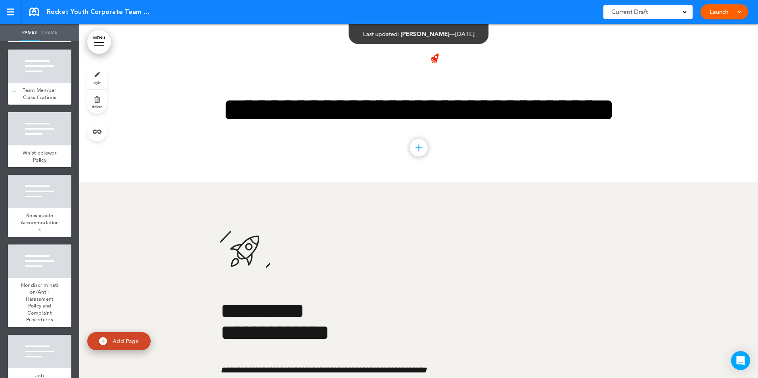
scroll to position [832, 0]
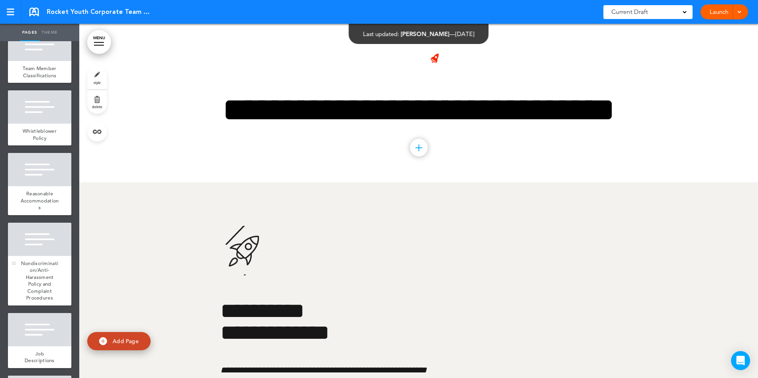
click at [21, 286] on div "Nondiscrimination/Anti-Harassment Policy and Complaint Procedures" at bounding box center [39, 281] width 63 height 50
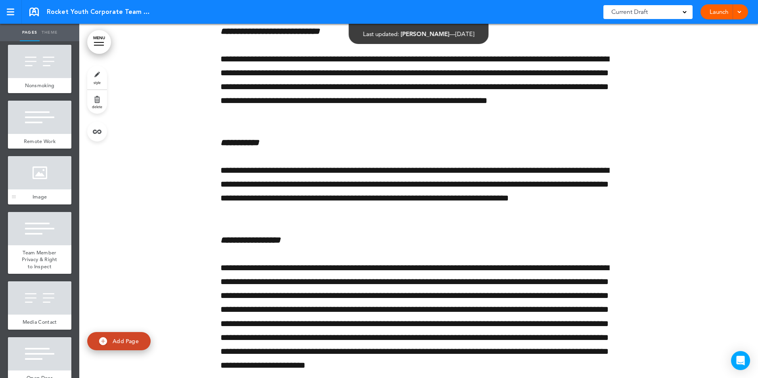
scroll to position [1704, 0]
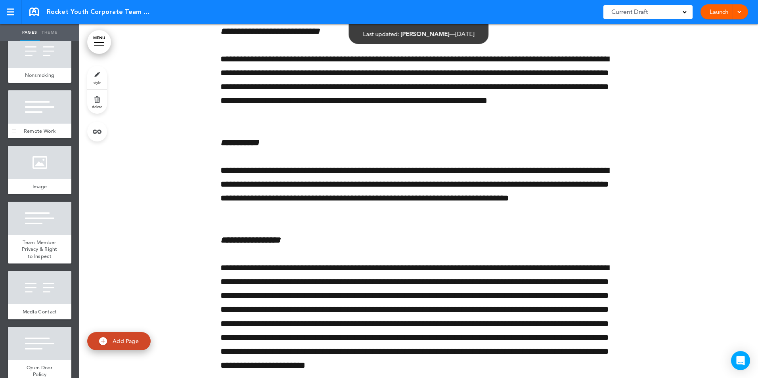
click at [25, 124] on div at bounding box center [39, 106] width 63 height 33
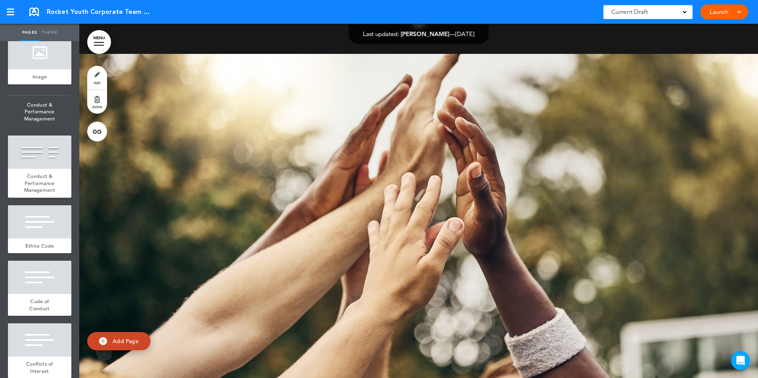
scroll to position [2140, 0]
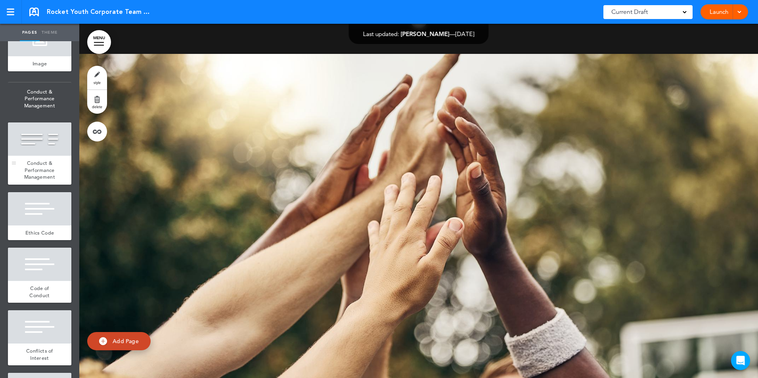
click at [40, 156] on div at bounding box center [39, 138] width 63 height 33
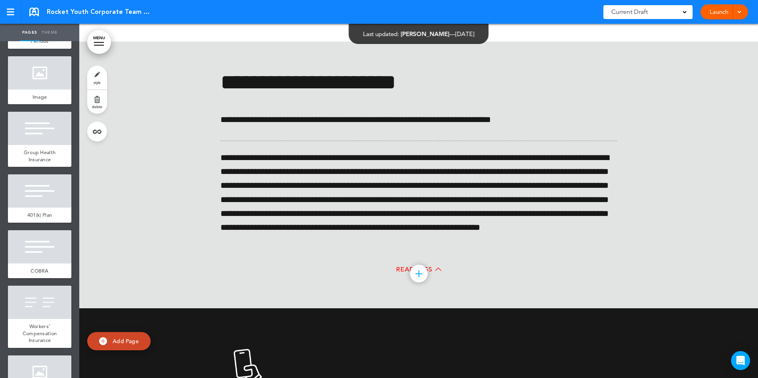
scroll to position [3052, 0]
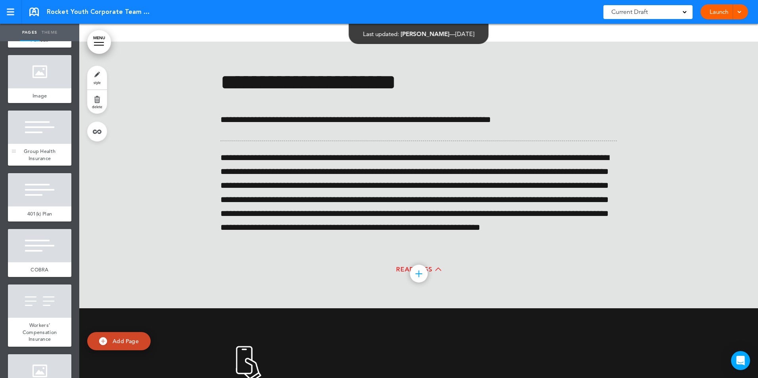
click at [36, 144] on div at bounding box center [39, 127] width 63 height 33
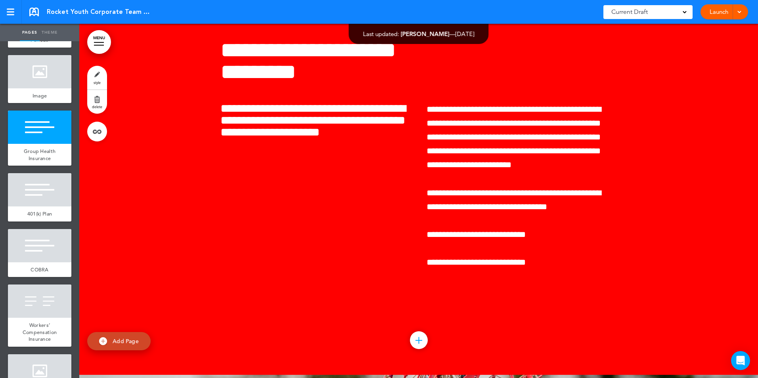
scroll to position [29422, 0]
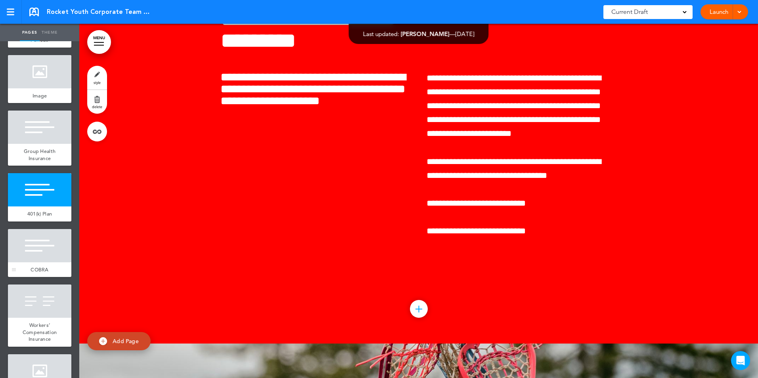
click at [33, 262] on div at bounding box center [39, 245] width 63 height 33
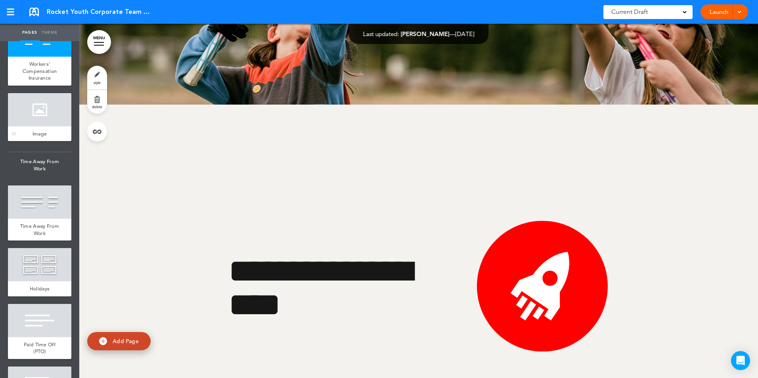
scroll to position [3369, 0]
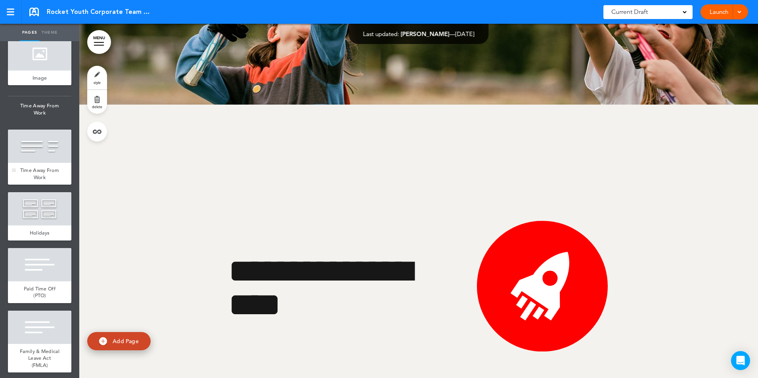
click at [35, 163] on div at bounding box center [39, 146] width 63 height 33
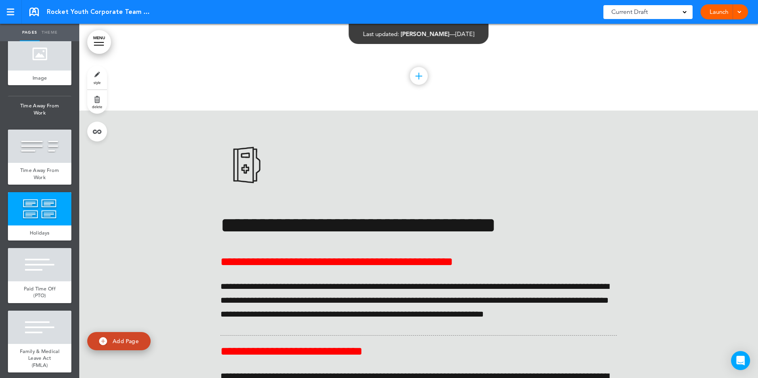
scroll to position [31174, 0]
click at [36, 281] on div at bounding box center [39, 264] width 63 height 33
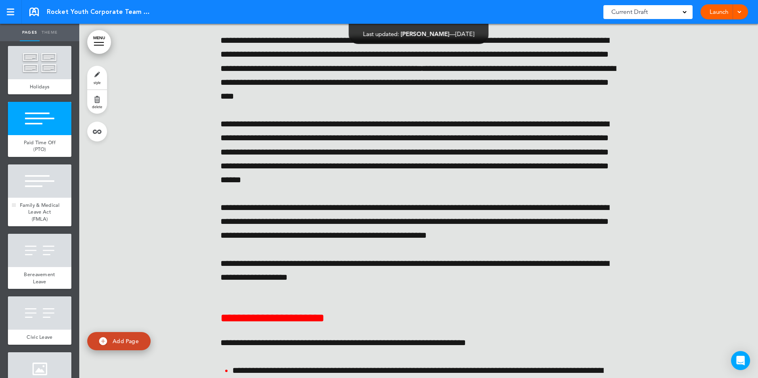
scroll to position [3527, 0]
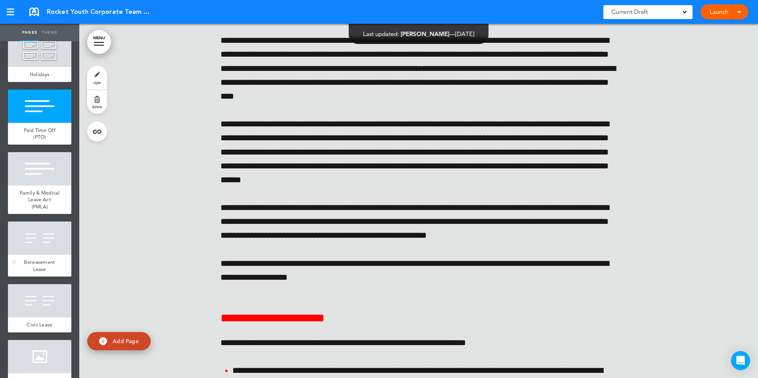
click at [29, 255] on div at bounding box center [39, 238] width 63 height 33
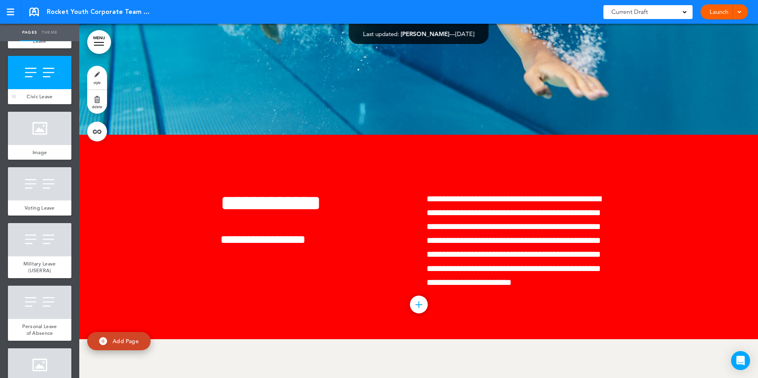
scroll to position [3765, 0]
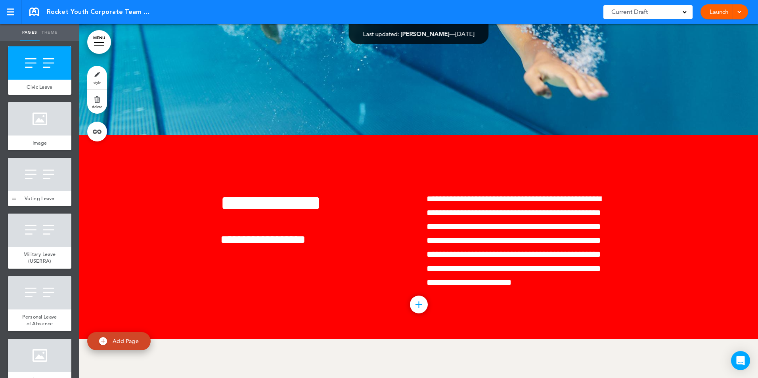
click at [23, 191] on div at bounding box center [39, 174] width 63 height 33
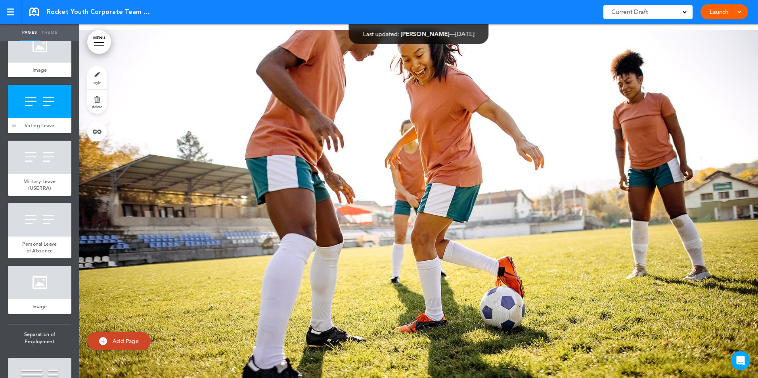
scroll to position [3963, 0]
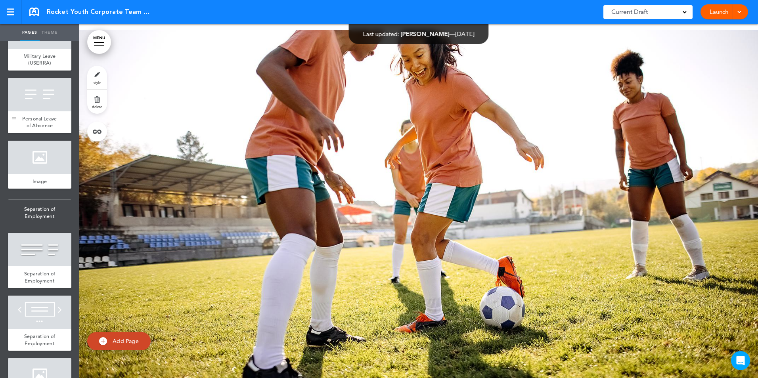
click at [27, 129] on span "Personal Leave of Absence" at bounding box center [39, 122] width 34 height 14
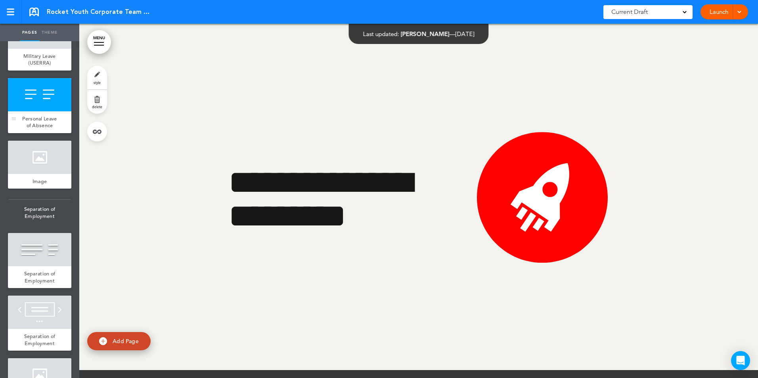
scroll to position [36331, 0]
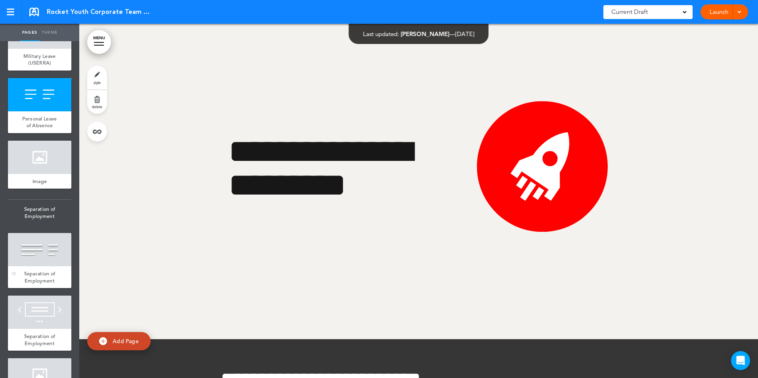
click at [41, 266] on div at bounding box center [39, 249] width 63 height 33
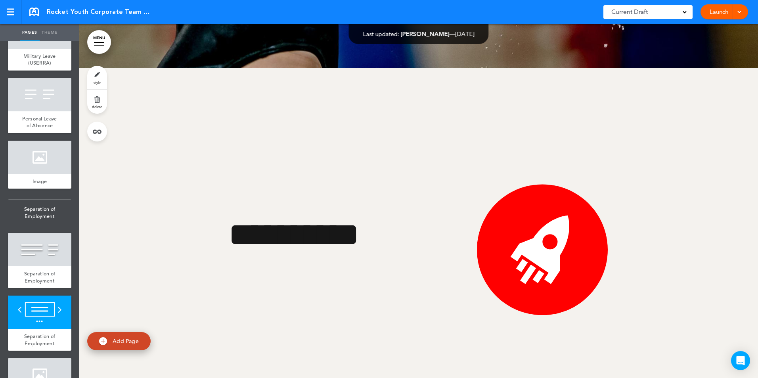
scroll to position [37433, 0]
